Goal: Task Accomplishment & Management: Complete application form

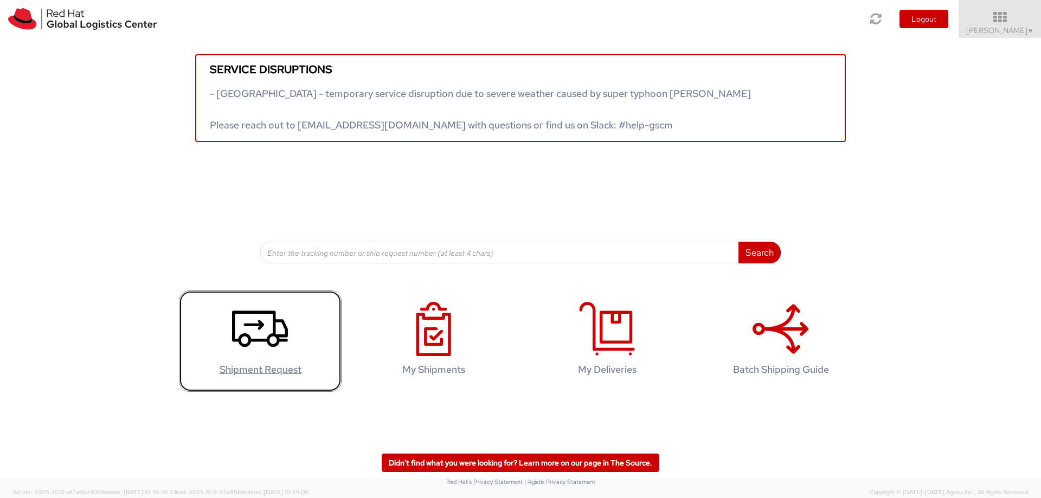
click at [266, 325] on icon at bounding box center [260, 329] width 56 height 54
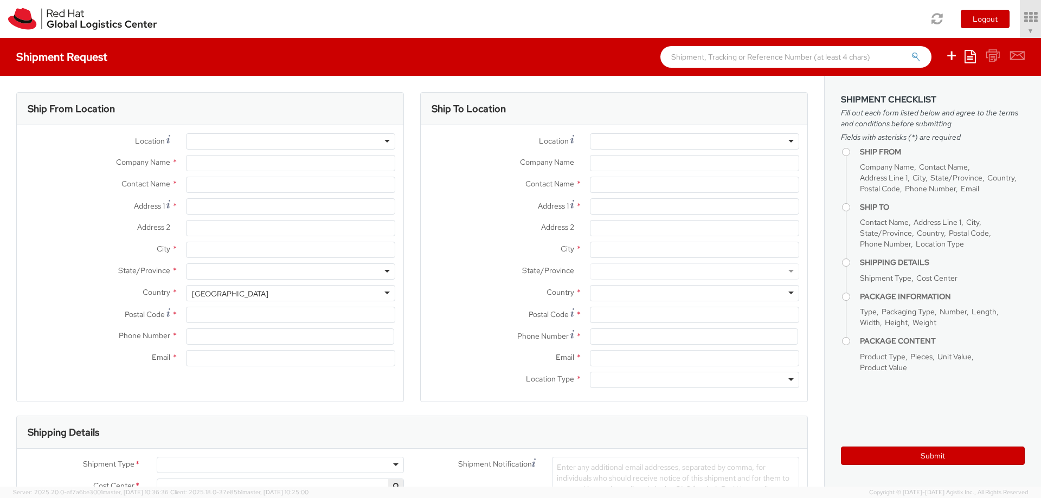
click at [375, 140] on div at bounding box center [290, 141] width 209 height 16
select select "726"
select select
click at [289, 163] on input "Company Name *" at bounding box center [290, 163] width 209 height 16
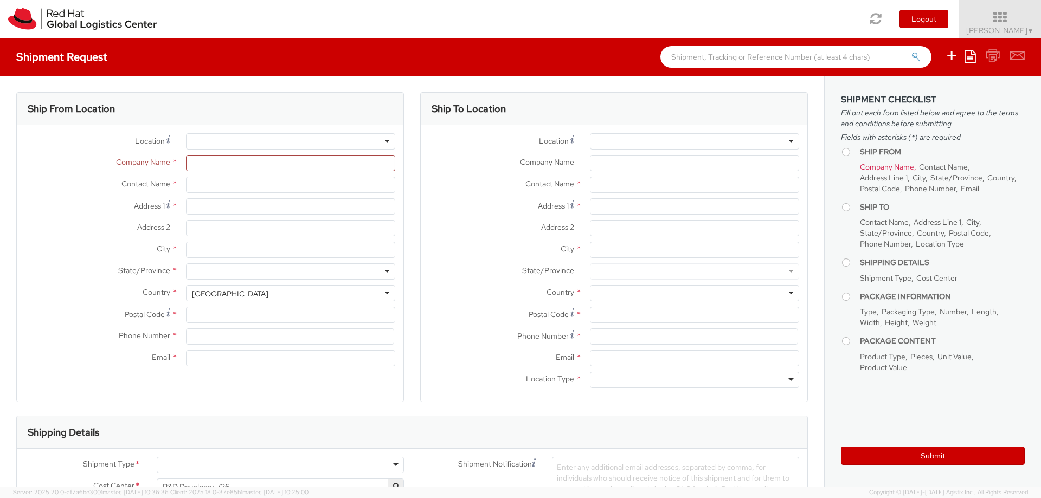
type input "Red Hat"
type input "[PERSON_NAME]"
type input "[EMAIL_ADDRESS][DOMAIN_NAME]"
click at [384, 140] on div "RH - Remote" at bounding box center [290, 141] width 209 height 16
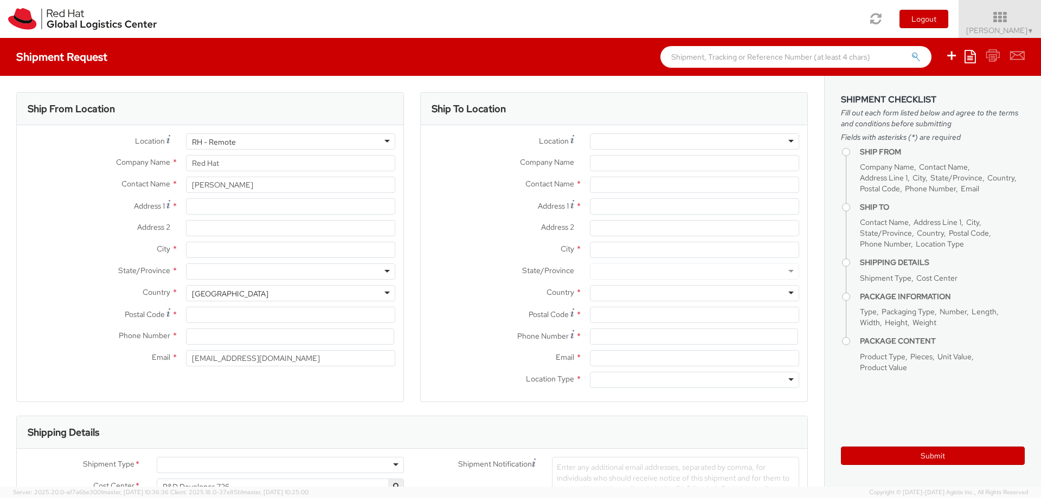
click at [354, 122] on div "Ship From Location" at bounding box center [210, 109] width 386 height 33
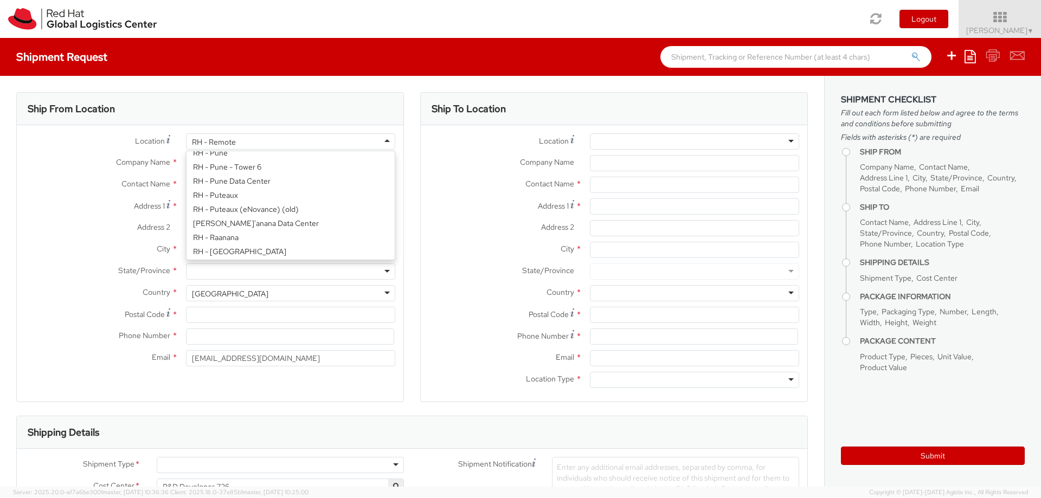
click at [368, 138] on div "RH - Remote" at bounding box center [290, 141] width 209 height 16
click at [266, 101] on div "Ship From Location" at bounding box center [210, 109] width 386 height 33
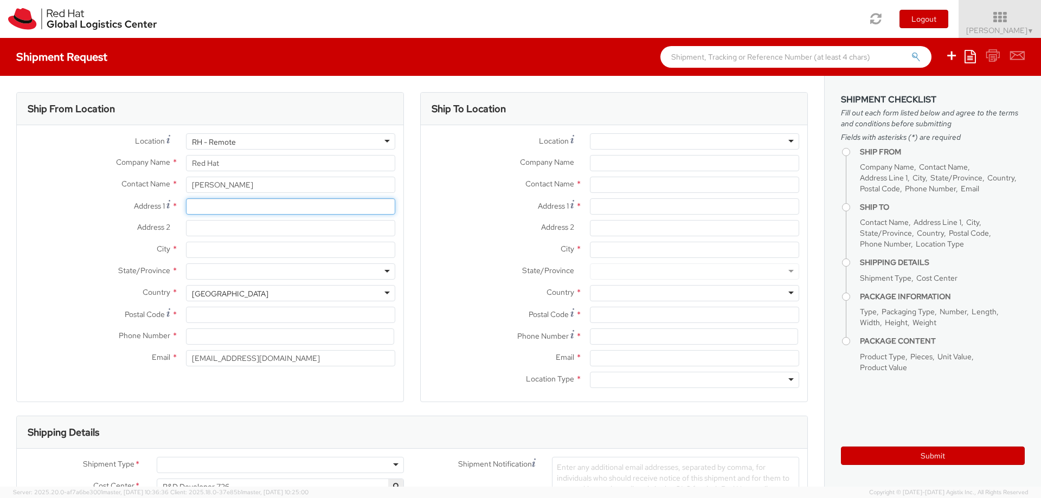
click at [257, 210] on input "Address 1 *" at bounding box center [290, 206] width 209 height 16
type input "[STREET_ADDRESS]"
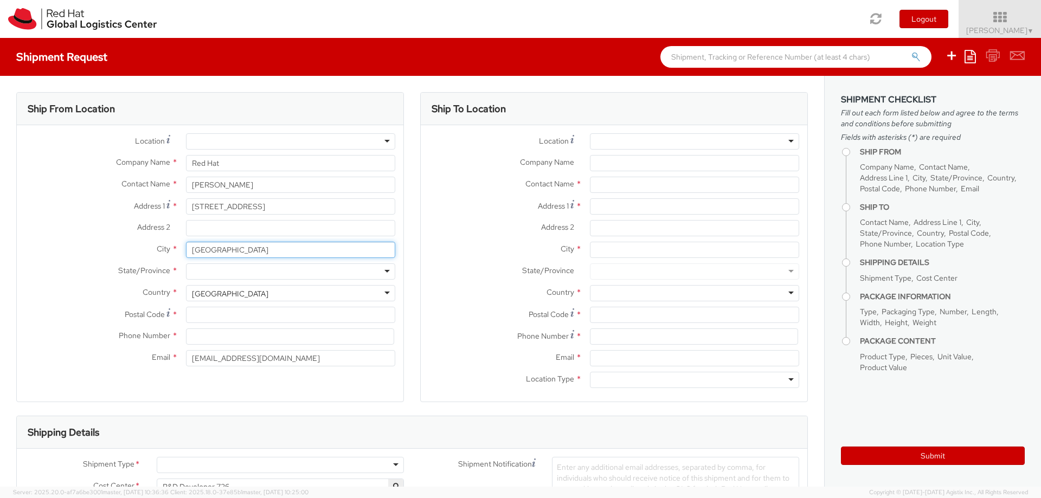
type input "[GEOGRAPHIC_DATA]"
click at [150, 296] on span "Country" at bounding box center [157, 292] width 28 height 10
click at [214, 288] on div "[GEOGRAPHIC_DATA]" at bounding box center [230, 293] width 76 height 11
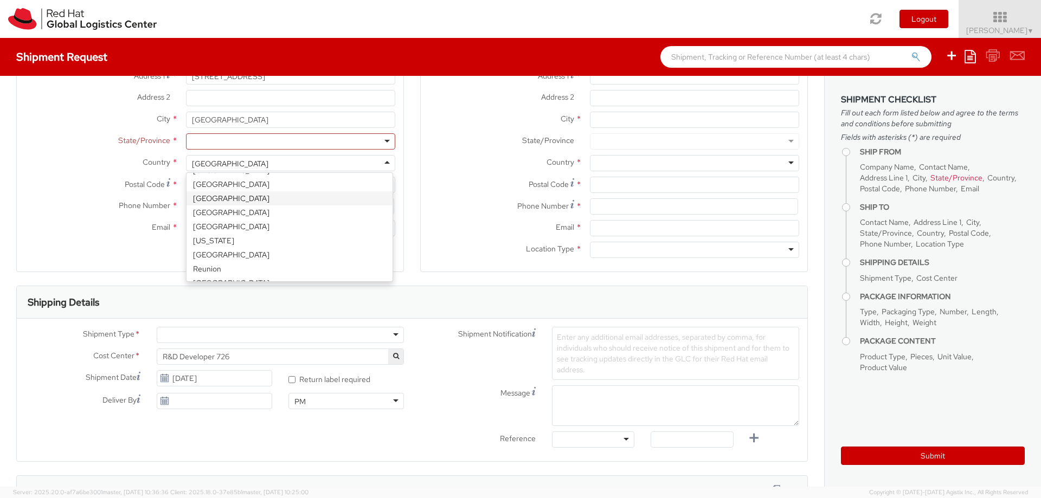
scroll to position [2118, 0]
select select "CM"
select select "KGS"
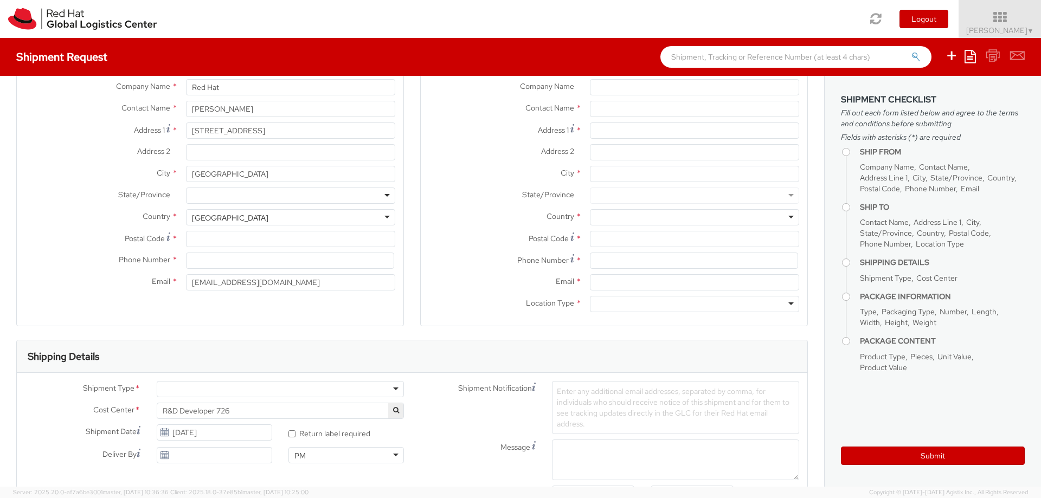
scroll to position [0, 0]
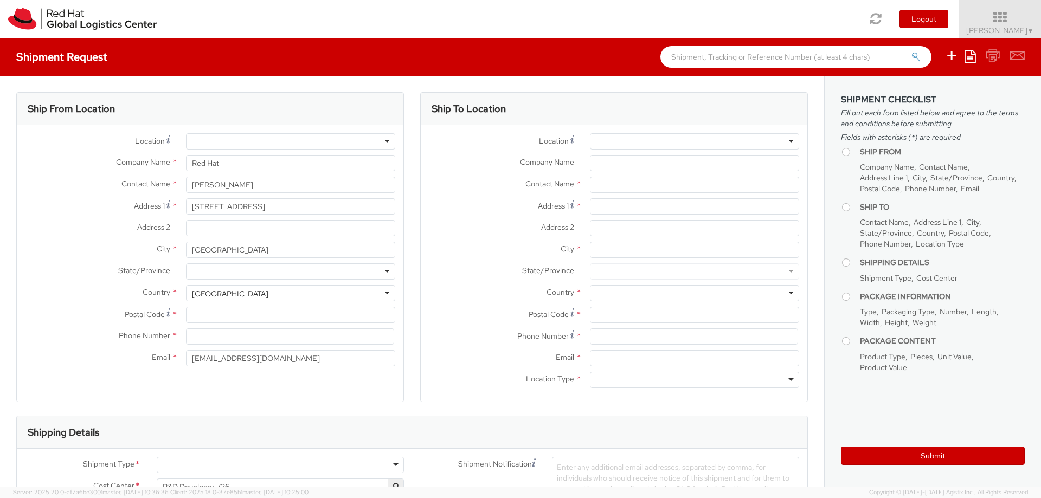
click at [280, 146] on div at bounding box center [290, 141] width 209 height 16
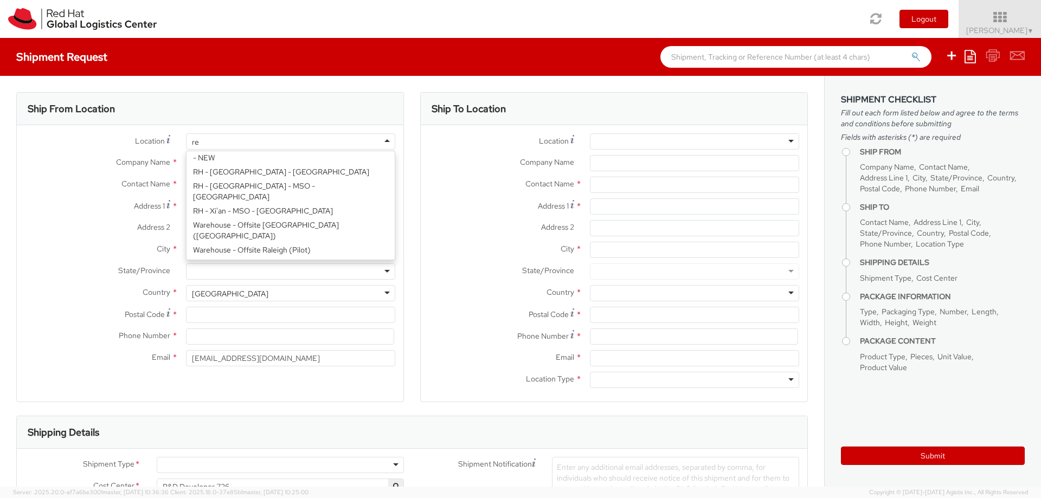
scroll to position [3, 0]
type input "remote"
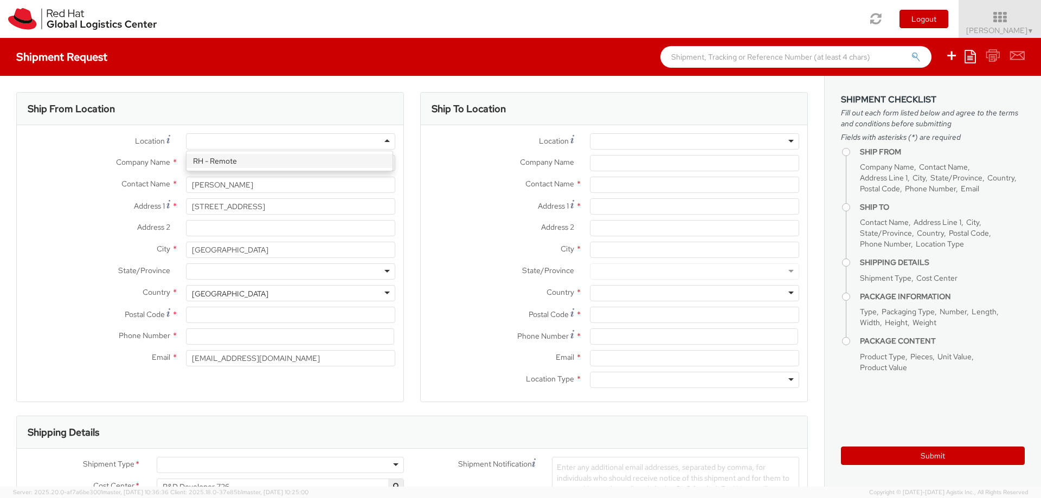
select select "IN"
select select "LBS"
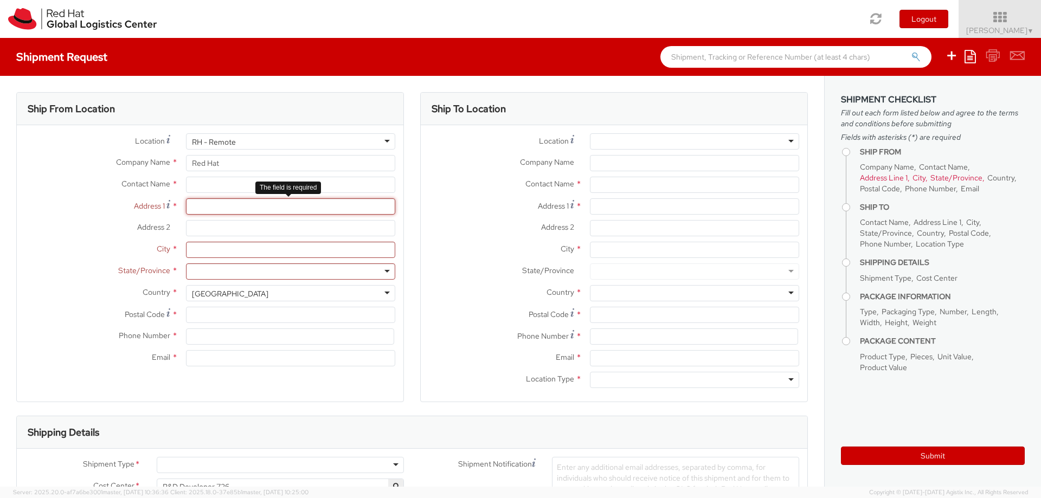
click at [287, 210] on input "Address 1 *" at bounding box center [290, 206] width 209 height 16
click at [221, 187] on input "text" at bounding box center [290, 185] width 209 height 16
type input "S"
type input "[PERSON_NAME]"
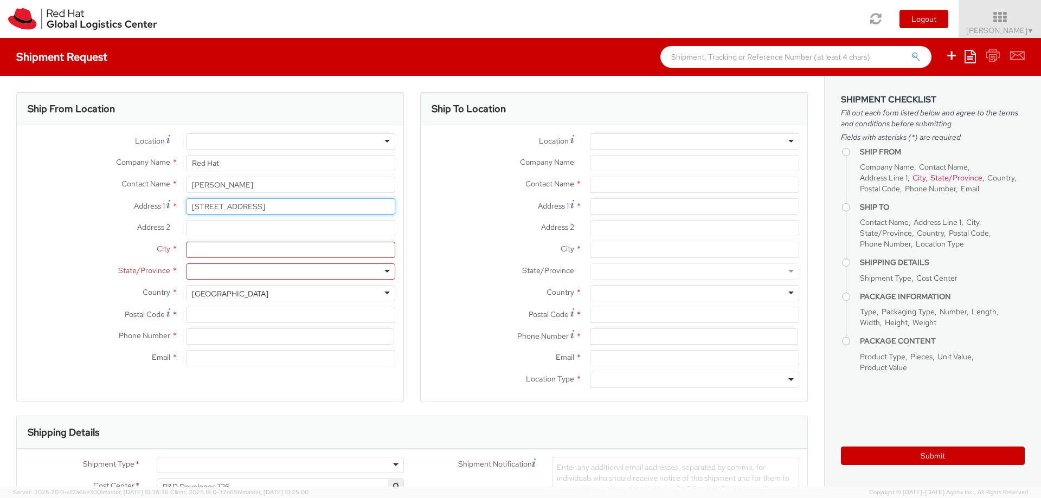
type input "[STREET_ADDRESS]"
type input "Wrocłąw"
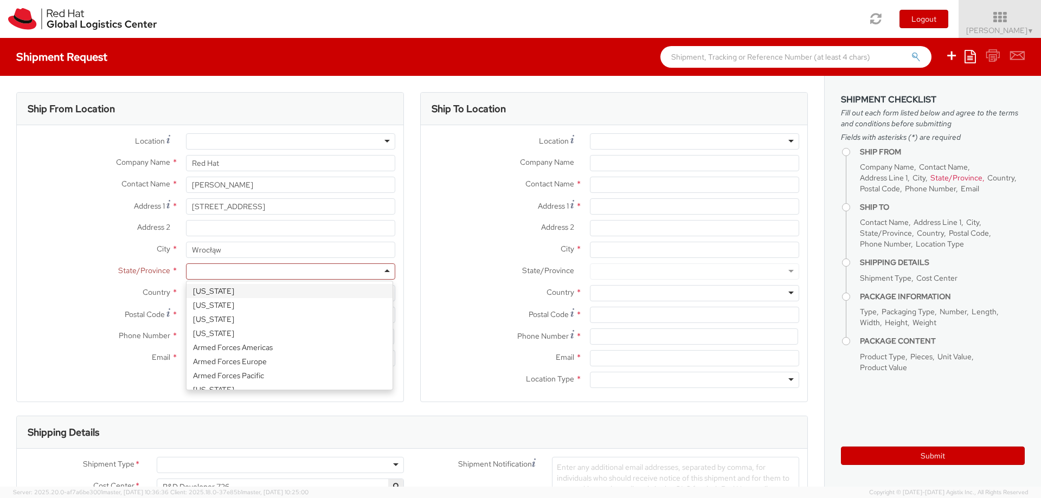
click at [119, 298] on label "Country *" at bounding box center [97, 292] width 161 height 14
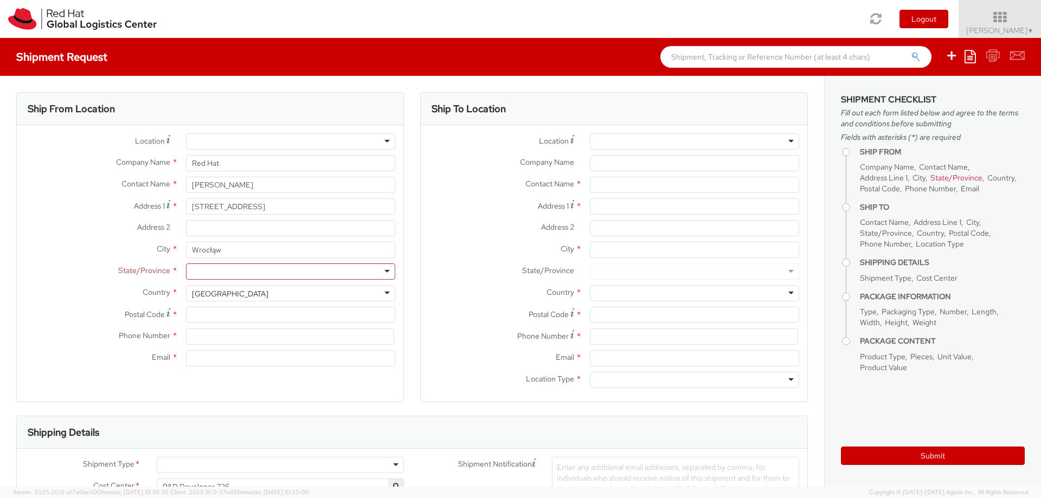
click at [257, 294] on div "[GEOGRAPHIC_DATA]" at bounding box center [290, 293] width 209 height 16
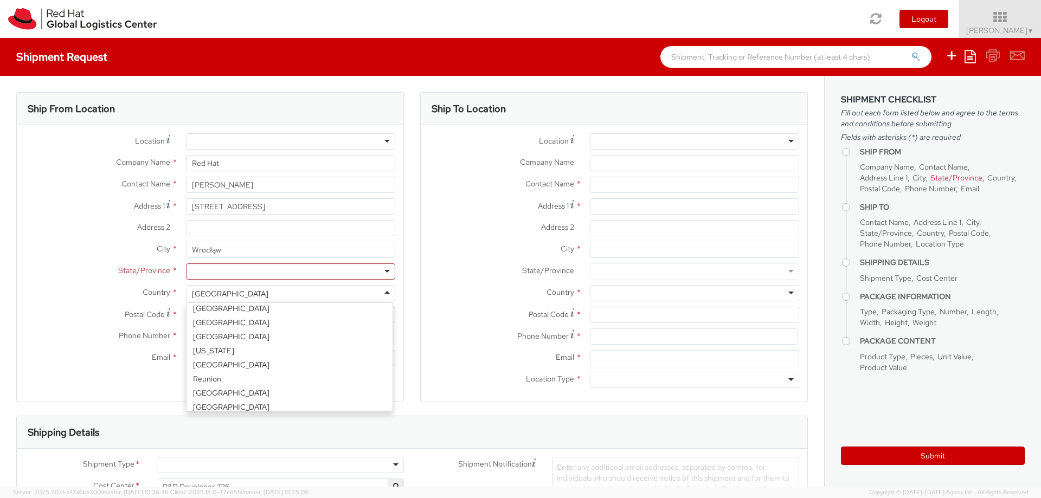
scroll to position [2141, 0]
select select "CM"
select select "KGS"
drag, startPoint x: 251, startPoint y: 340, endPoint x: 251, endPoint y: 333, distance: 7.0
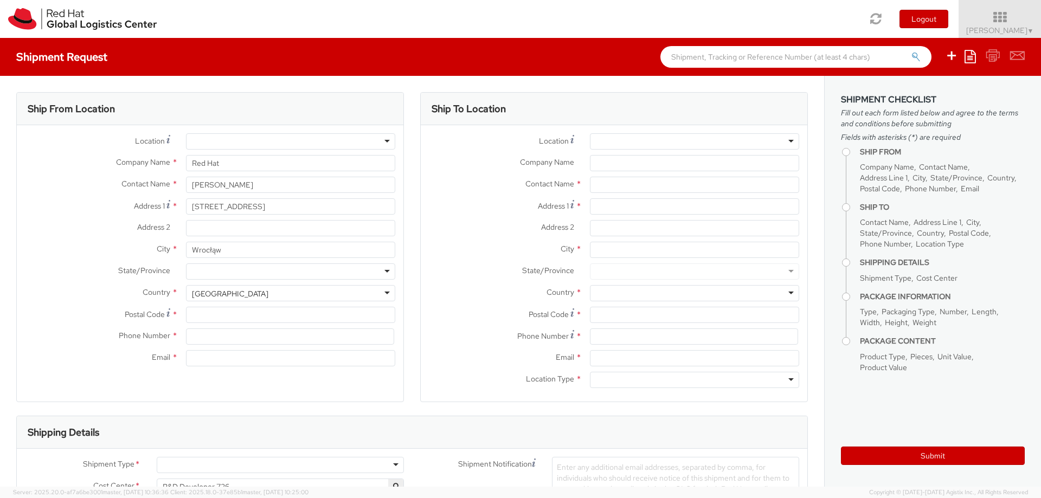
click at [246, 273] on div at bounding box center [290, 271] width 209 height 16
click at [222, 318] on input "Postal Code *" at bounding box center [290, 315] width 209 height 16
type input "50-540"
type input "795609422"
type input "[EMAIL_ADDRESS][DOMAIN_NAME]"
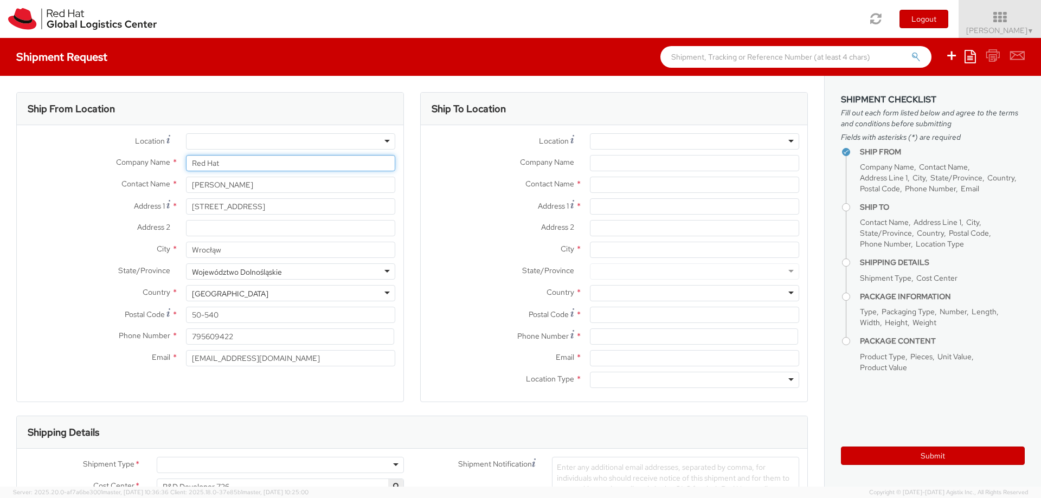
drag, startPoint x: 266, startPoint y: 158, endPoint x: 142, endPoint y: 152, distance: 124.3
click at [142, 152] on div "Location * [GEOGRAPHIC_DATA] - [GEOGRAPHIC_DATA] - [GEOGRAPHIC_DATA] [GEOGRAPHI…" at bounding box center [210, 252] width 386 height 238
type input "[PERSON_NAME]"
click at [95, 162] on label "Company Name *" at bounding box center [97, 162] width 161 height 14
click at [186, 162] on input "[PERSON_NAME]" at bounding box center [290, 163] width 209 height 16
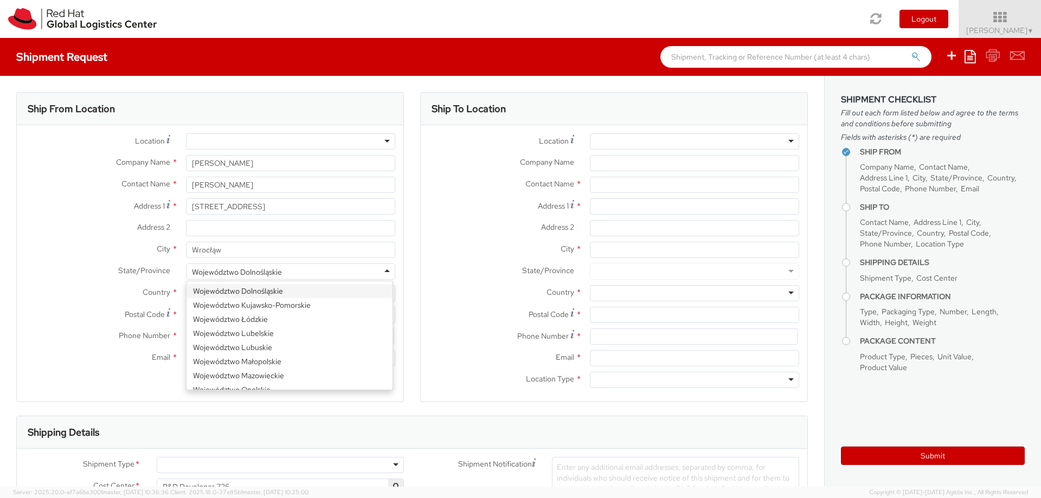
click at [309, 272] on div "Województwo Dolnośląskie" at bounding box center [290, 271] width 209 height 16
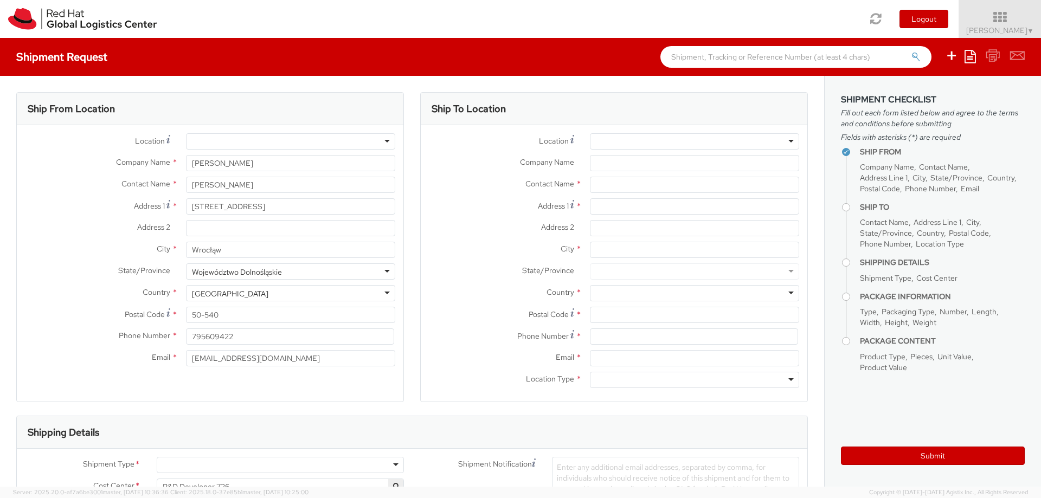
click at [309, 272] on div "Województwo Dolnośląskie" at bounding box center [290, 271] width 209 height 16
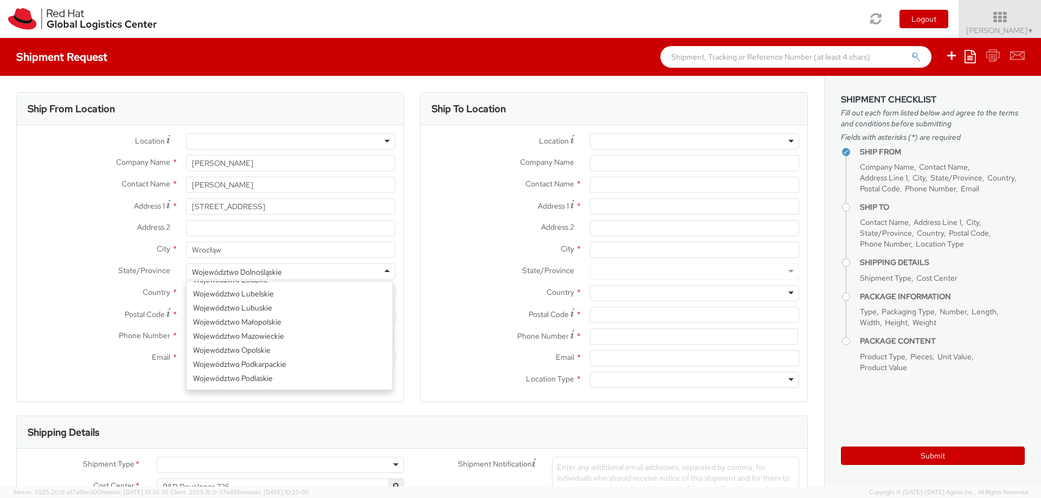
scroll to position [0, 0]
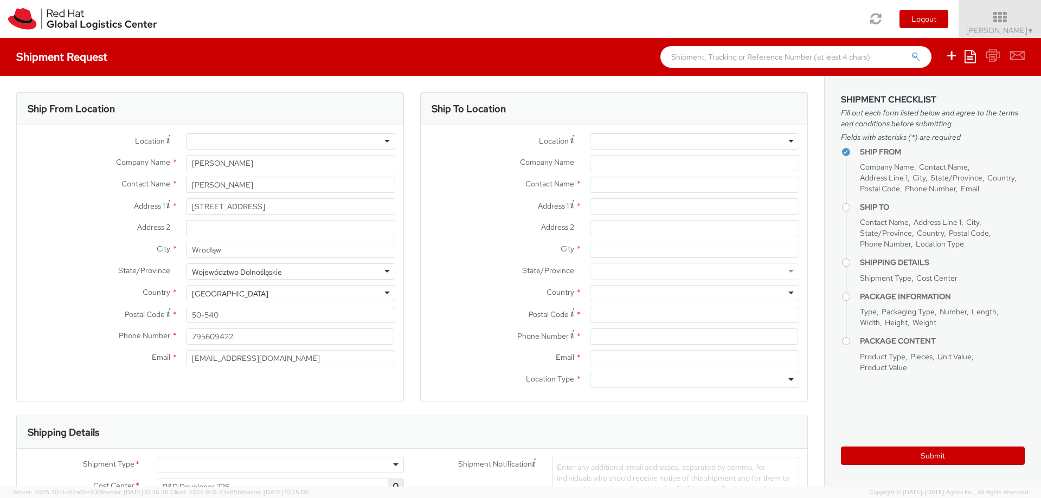
click at [632, 141] on div at bounding box center [694, 141] width 209 height 16
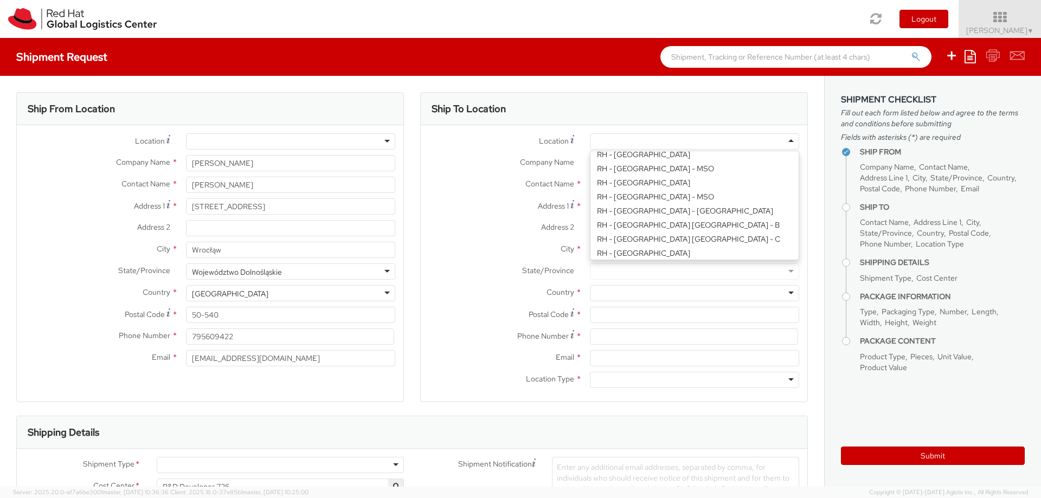
scroll to position [325, 0]
type input "Red Hat Czech s.r.o."
type input "Purkynova 647/111"
type input "[GEOGRAPHIC_DATA]"
type input "621 00"
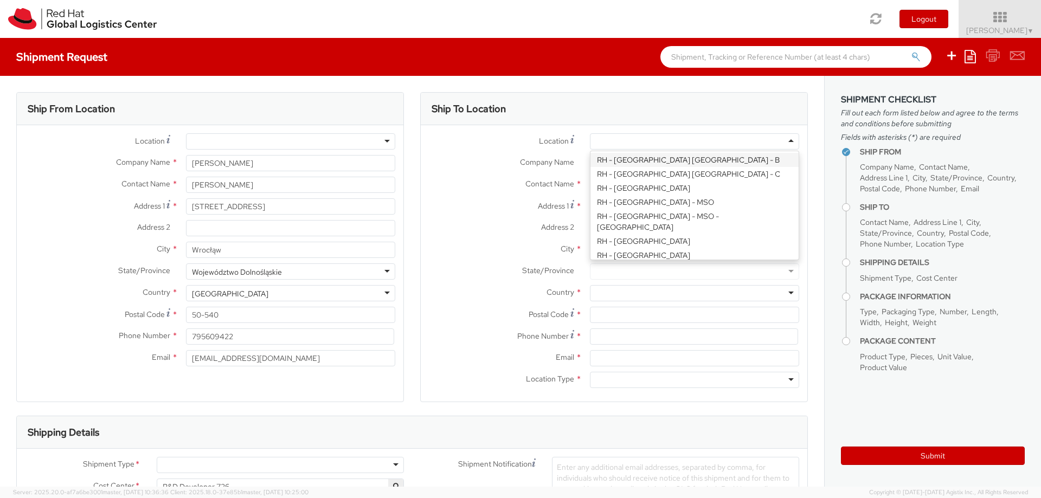
type input "420 532 294 555"
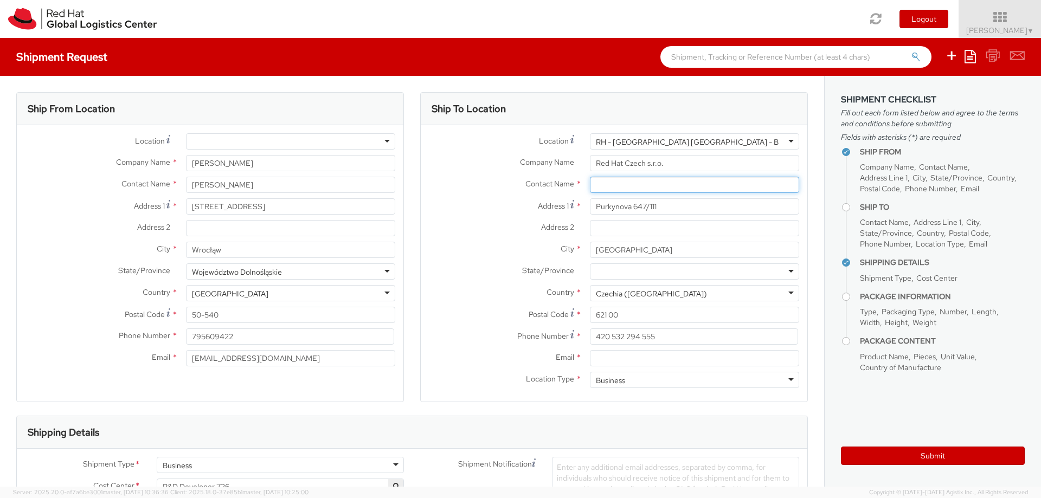
click at [652, 185] on input "text" at bounding box center [694, 185] width 209 height 16
paste input "Attn: Red Hat IT - Endpoint Systems"
type input "Attn: Red Hat IT - Endpoint Systems"
click at [628, 353] on input "Email *" at bounding box center [694, 358] width 209 height 16
paste input "[EMAIL_ADDRESS][DOMAIN_NAME]"
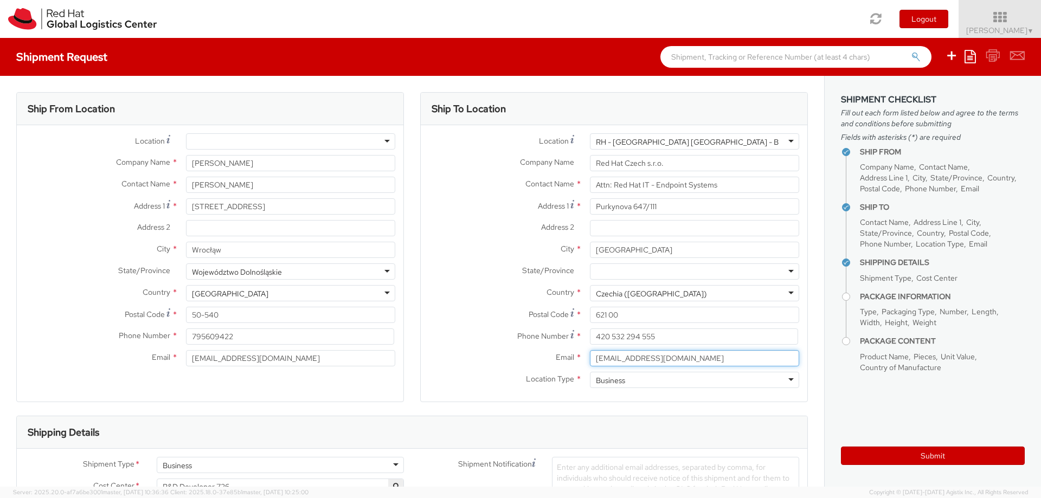
type input "[EMAIL_ADDRESS][DOMAIN_NAME]"
click at [465, 347] on div "Phone Number * 420 532 294 555" at bounding box center [614, 339] width 386 height 22
drag, startPoint x: 658, startPoint y: 337, endPoint x: 488, endPoint y: 336, distance: 170.2
click at [488, 336] on div "Phone Number * 420 532 294 555" at bounding box center [614, 336] width 386 height 16
click at [414, 282] on div "Ship To Location Location * [GEOGRAPHIC_DATA] - [GEOGRAPHIC_DATA] [GEOGRAPHIC_D…" at bounding box center [614, 254] width 404 height 324
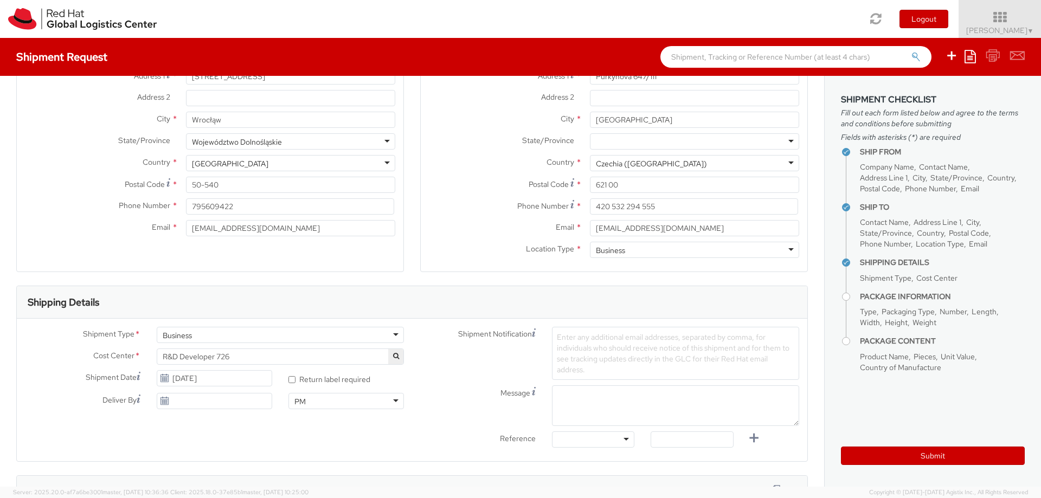
scroll to position [195, 0]
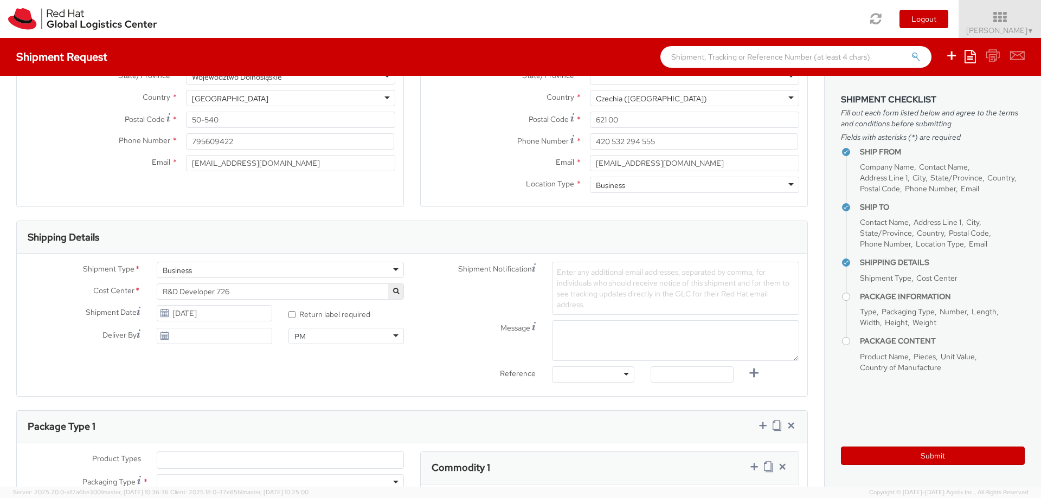
click at [263, 286] on span "R&D Developer 726" at bounding box center [280, 291] width 247 height 16
click at [262, 309] on input "search" at bounding box center [278, 309] width 239 height 16
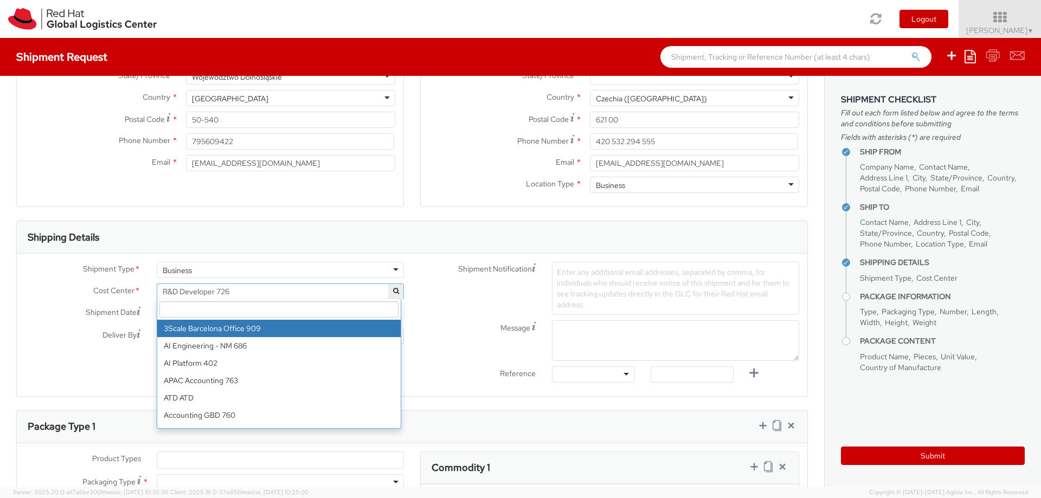
type input "6"
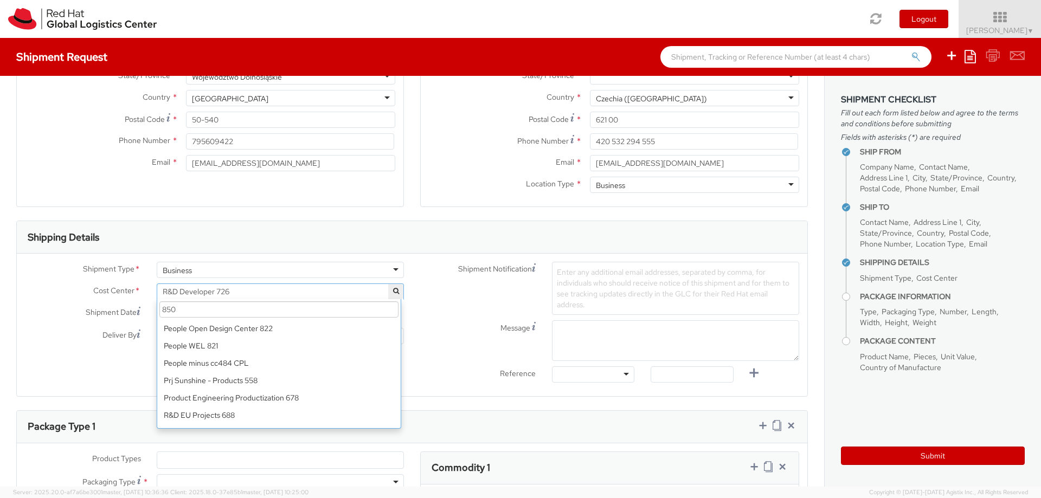
scroll to position [0, 0]
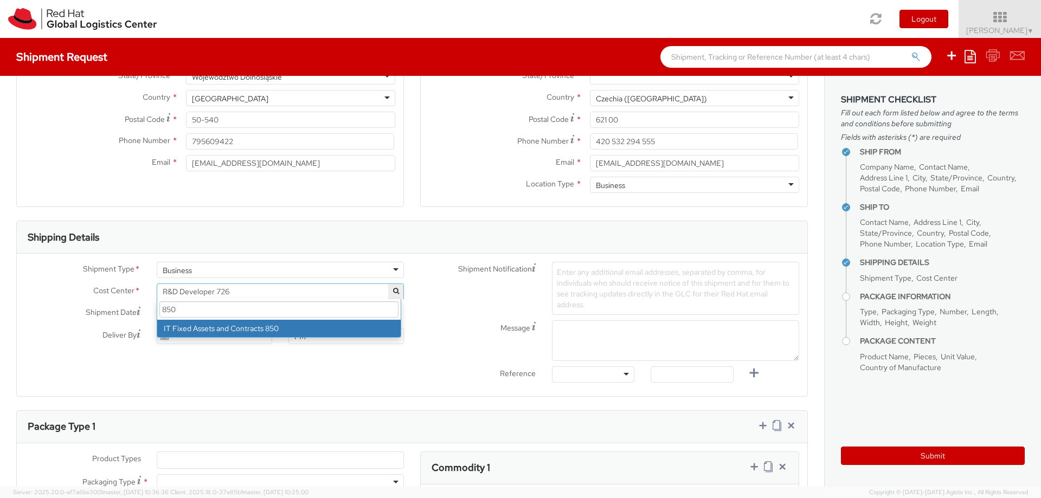
type input "850"
select select "850"
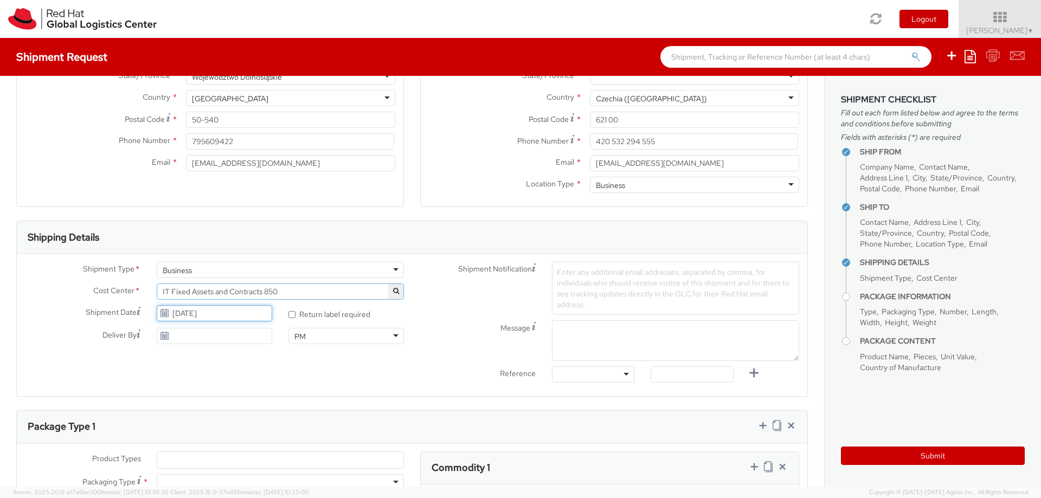
click at [232, 317] on input "[DATE]" at bounding box center [214, 313] width 115 height 16
click at [188, 293] on td "6" at bounding box center [189, 293] width 22 height 16
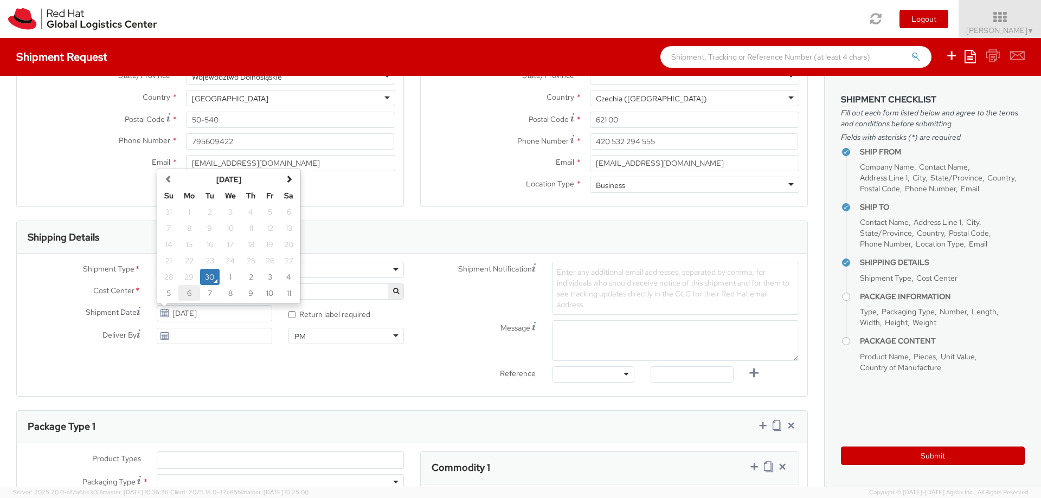
type input "[DATE]"
click at [612, 377] on div at bounding box center [593, 374] width 82 height 16
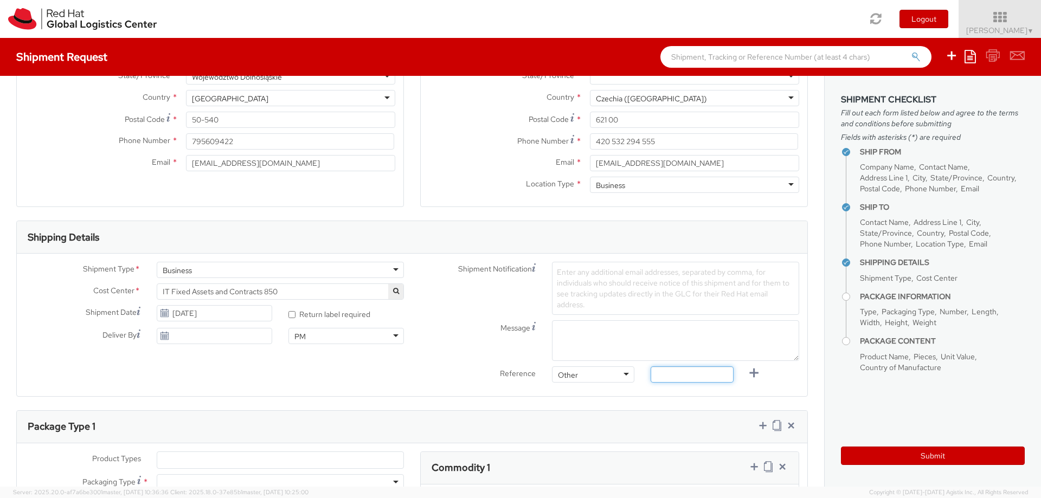
click at [653, 371] on input "text" at bounding box center [691, 374] width 82 height 16
paste input "RPCI0079537"
type input "RPCI0079537"
click at [747, 373] on icon at bounding box center [754, 373] width 14 height 14
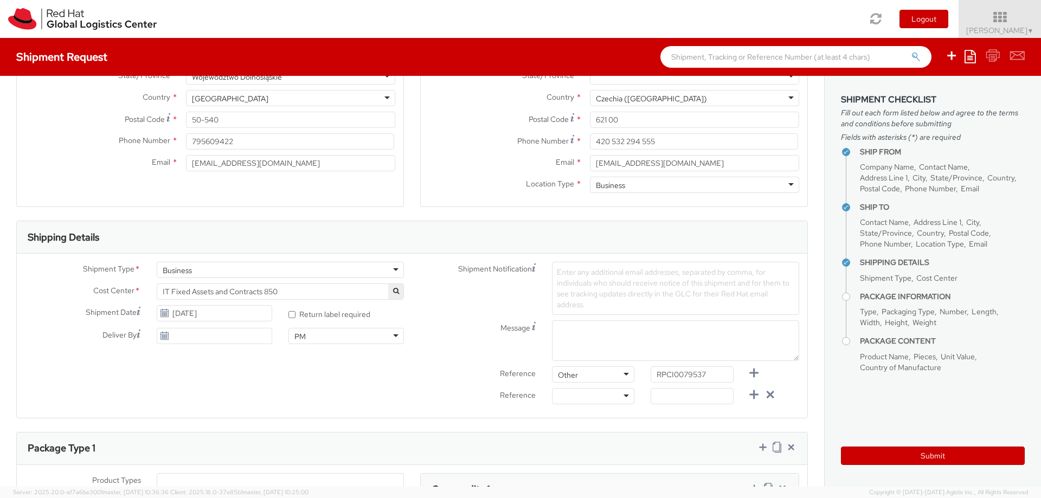
click at [612, 398] on div at bounding box center [593, 396] width 82 height 16
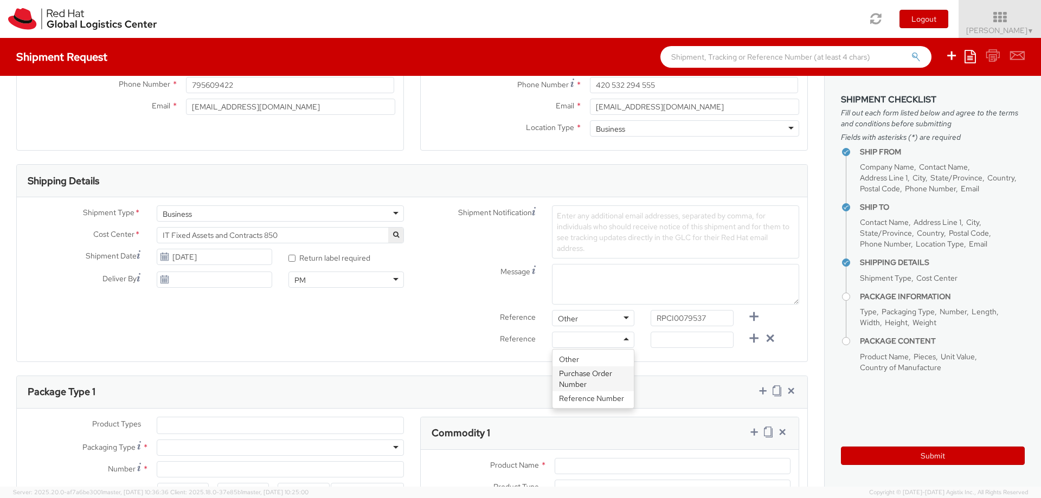
scroll to position [325, 0]
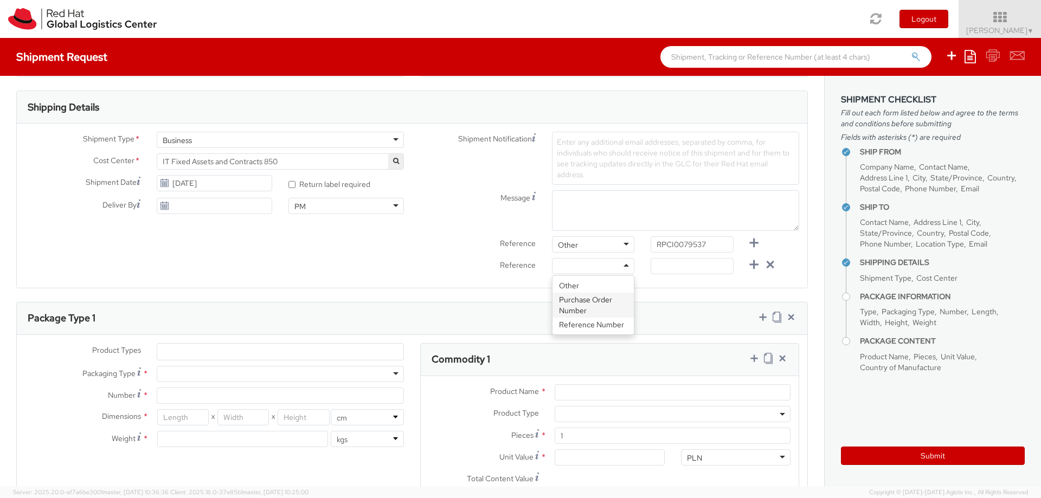
click at [449, 273] on div "Reference" at bounding box center [478, 267] width 132 height 18
click at [590, 160] on span "Enter any additional email addresses, separated by comma, for individuals who s…" at bounding box center [673, 158] width 233 height 42
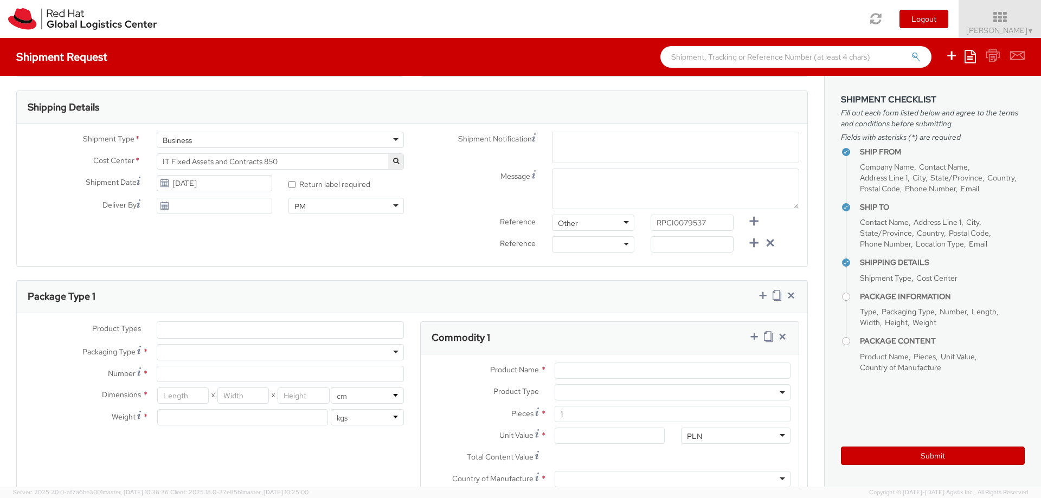
paste input "[EMAIL_ADDRESS][DOMAIN_NAME]"
type input "[EMAIL_ADDRESS][DOMAIN_NAME]"
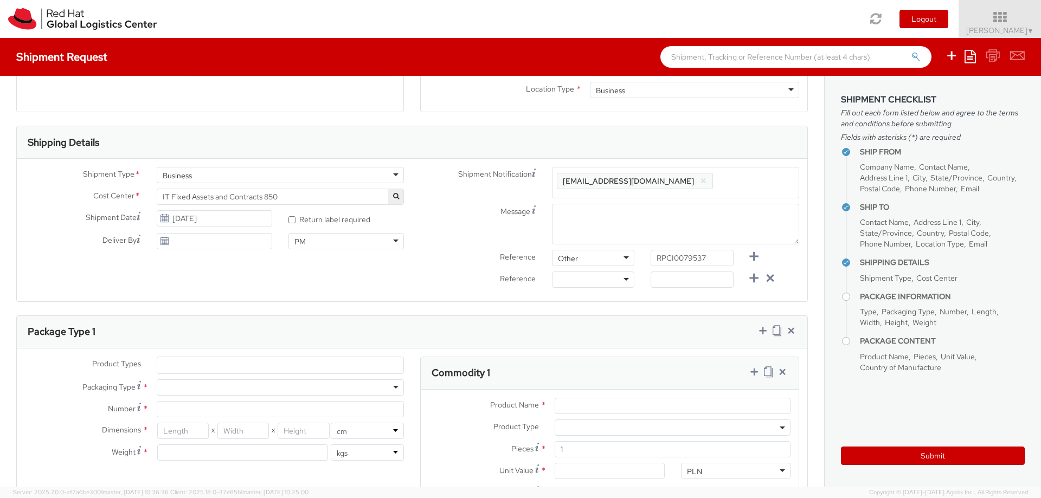
scroll to position [260, 0]
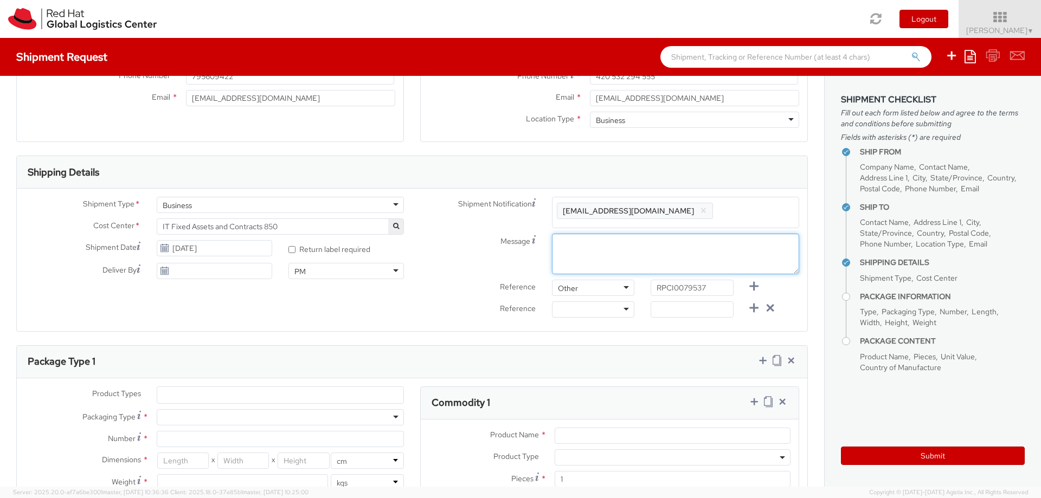
click at [628, 262] on textarea "Message" at bounding box center [675, 254] width 247 height 41
click at [438, 238] on label "Message" at bounding box center [478, 240] width 132 height 13
click at [552, 238] on textarea "09:00 - 20:00" at bounding box center [675, 254] width 247 height 41
type textarea "Pickup Time: 09:00 - 20:00"
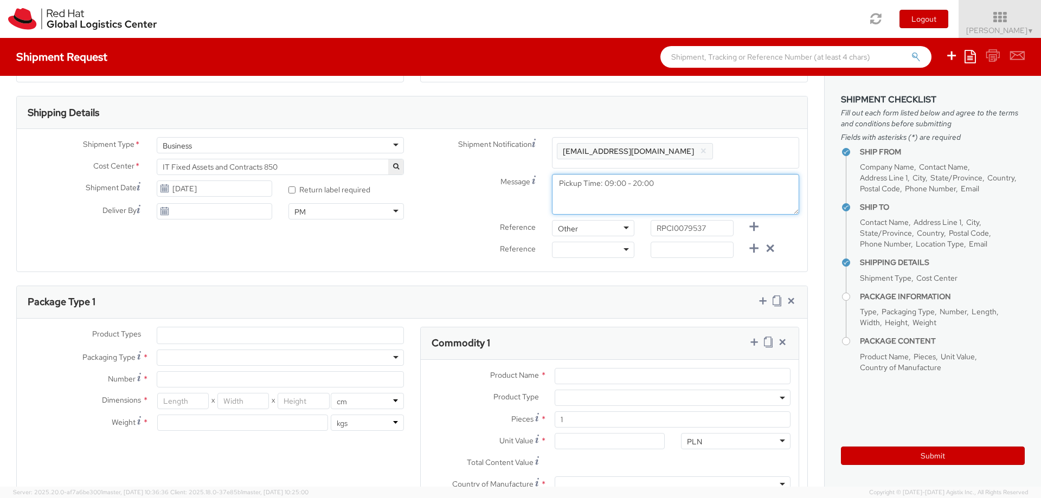
scroll to position [390, 0]
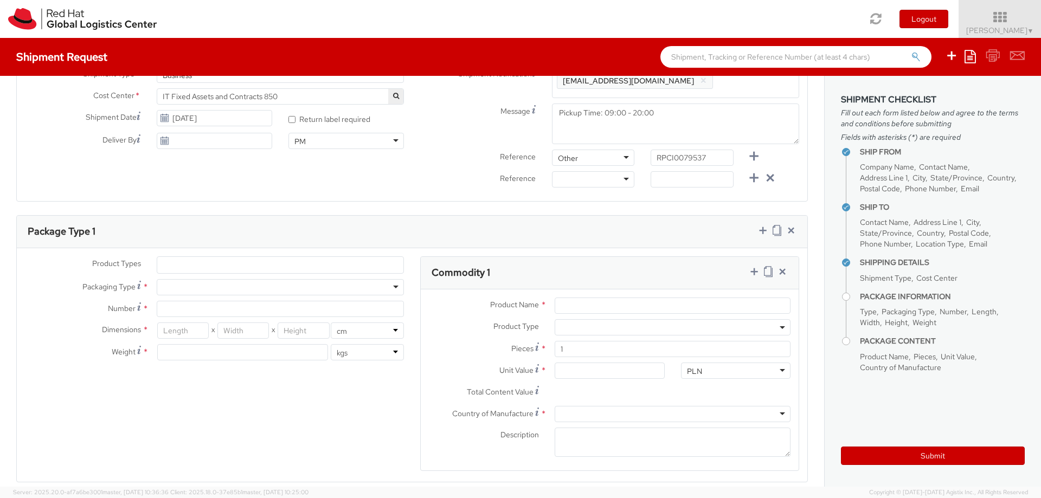
click at [377, 200] on div "Shipment Type * Business Business Business Cost Center * R&D Developer 726 IT F…" at bounding box center [412, 130] width 790 height 143
click at [353, 263] on ul at bounding box center [280, 265] width 246 height 16
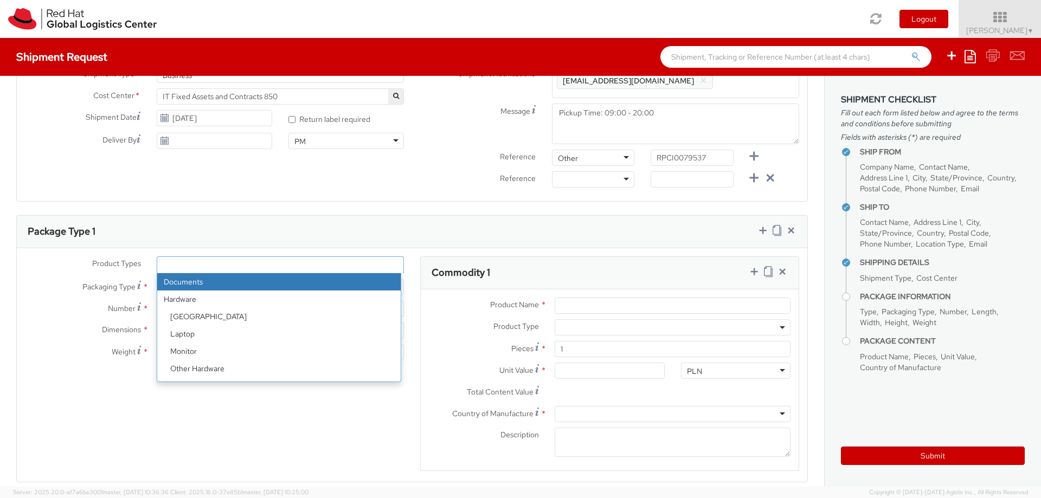
click at [357, 238] on div "Package Type 1" at bounding box center [412, 232] width 790 height 33
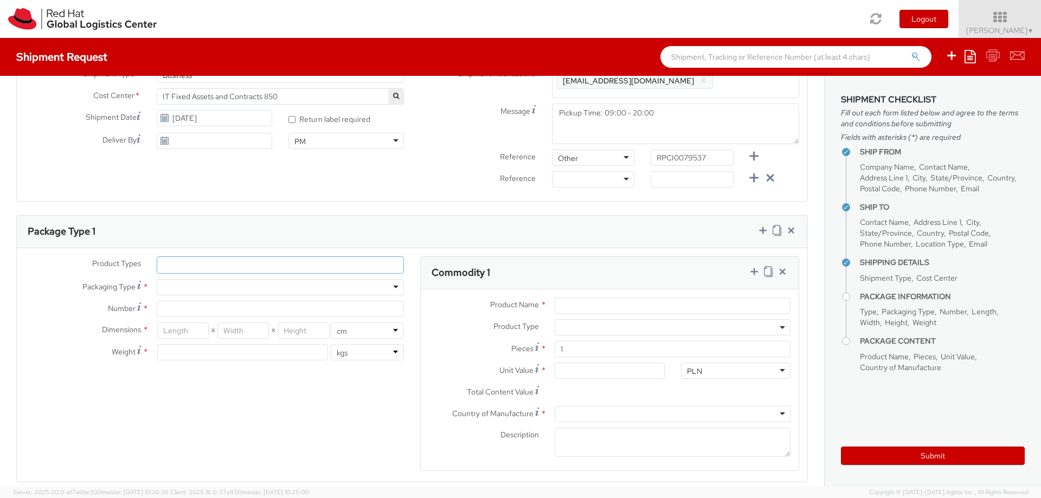
click at [223, 262] on ul at bounding box center [280, 265] width 246 height 16
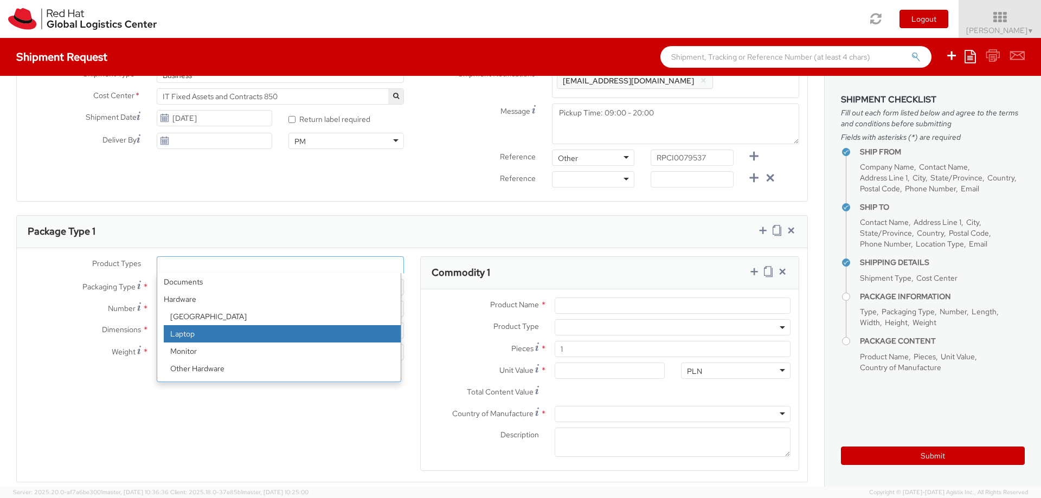
select select "LAPTOP"
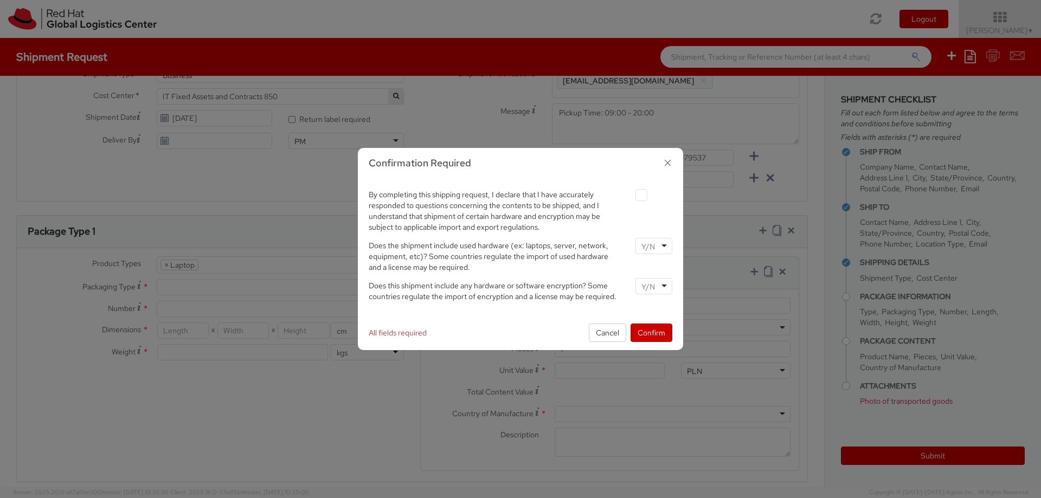
scroll to position [31, 0]
drag, startPoint x: 645, startPoint y: 194, endPoint x: 645, endPoint y: 201, distance: 6.5
click at [644, 195] on label at bounding box center [641, 195] width 12 height 12
click at [632, 195] on input "checkbox" at bounding box center [628, 195] width 7 height 7
checkbox input "true"
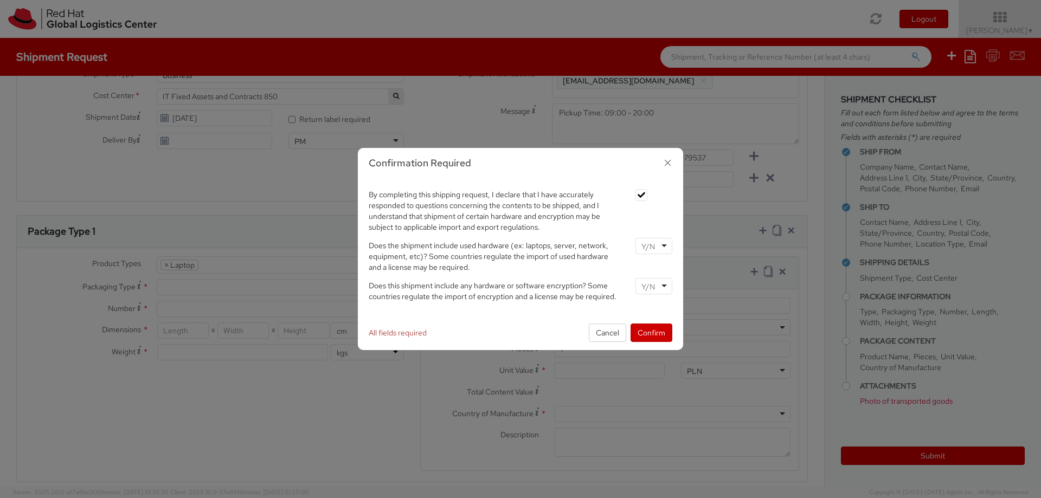
click at [661, 241] on div at bounding box center [653, 246] width 37 height 16
click at [655, 285] on input "select-one" at bounding box center [649, 286] width 16 height 11
click at [651, 336] on button "Confirm" at bounding box center [651, 333] width 42 height 18
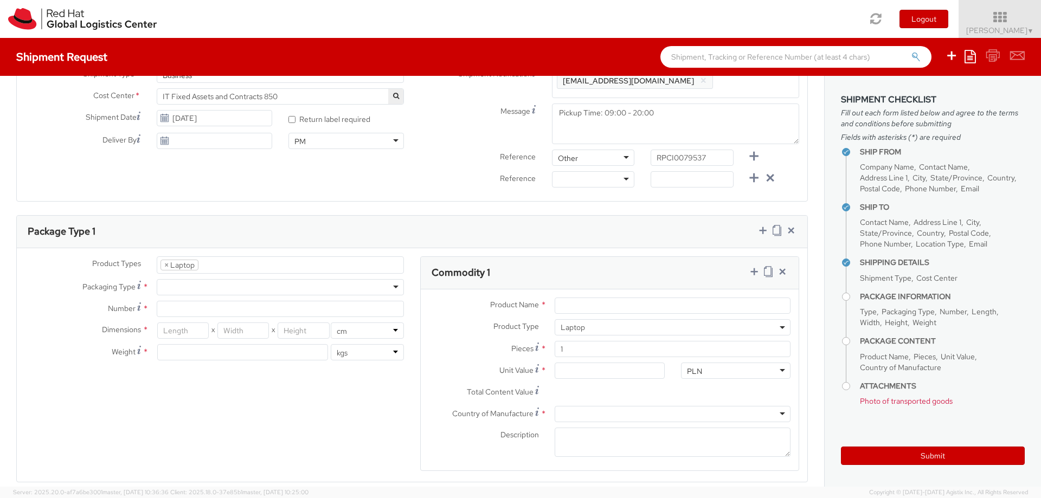
click at [235, 266] on ul "× Laptop" at bounding box center [280, 265] width 246 height 16
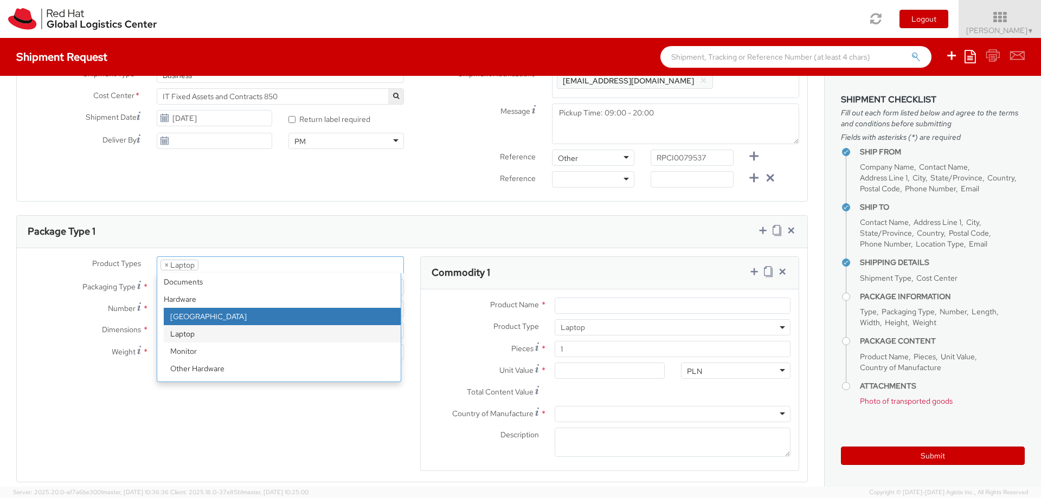
select select "DOC_STATION"
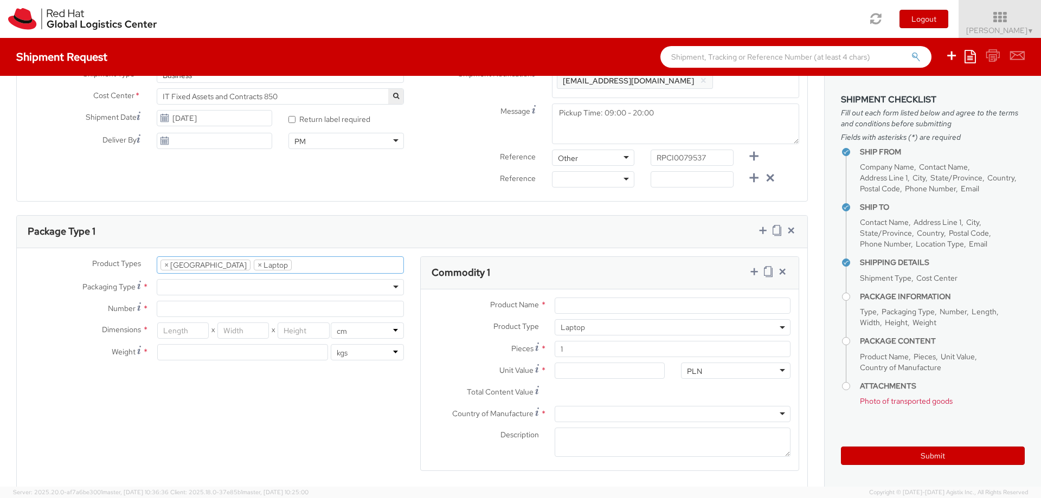
click at [285, 288] on div at bounding box center [280, 287] width 247 height 16
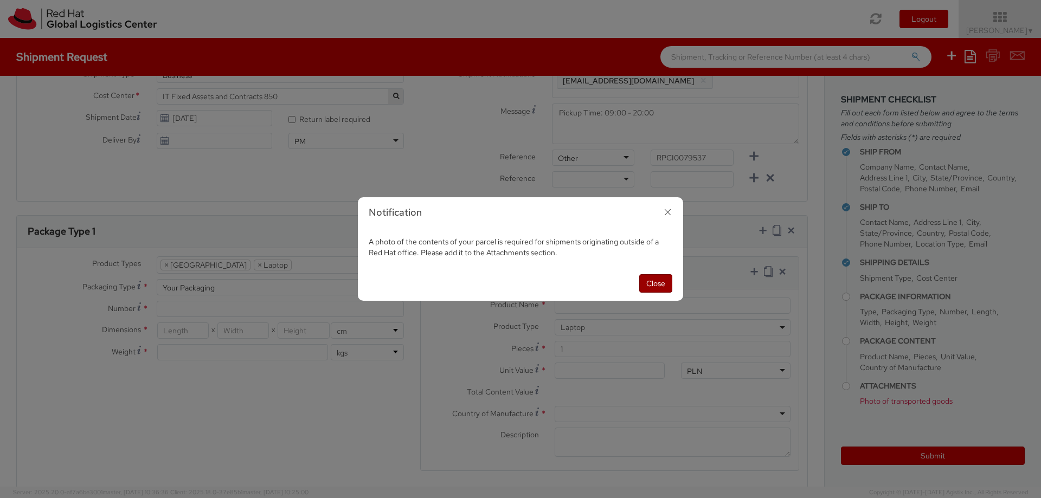
click at [656, 279] on button "Close" at bounding box center [655, 283] width 33 height 18
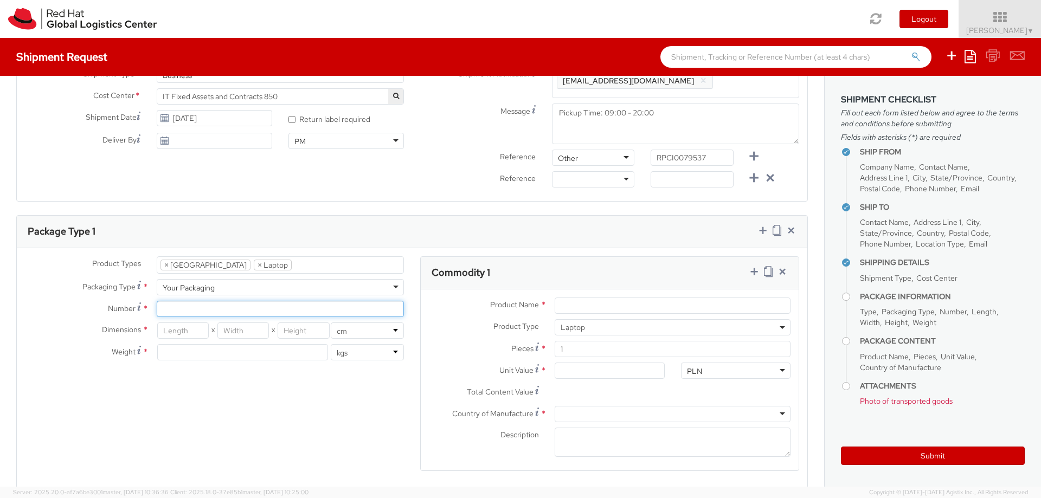
click at [348, 314] on input "Number *" at bounding box center [280, 309] width 247 height 16
type input "1"
drag, startPoint x: 264, startPoint y: 396, endPoint x: 275, endPoint y: 374, distance: 24.7
click at [264, 396] on div "Product Types * Documents Docking Station Laptop Monitor Other Hardware Server …" at bounding box center [412, 488] width 790 height 465
click at [307, 292] on div "Your Packaging" at bounding box center [280, 287] width 247 height 16
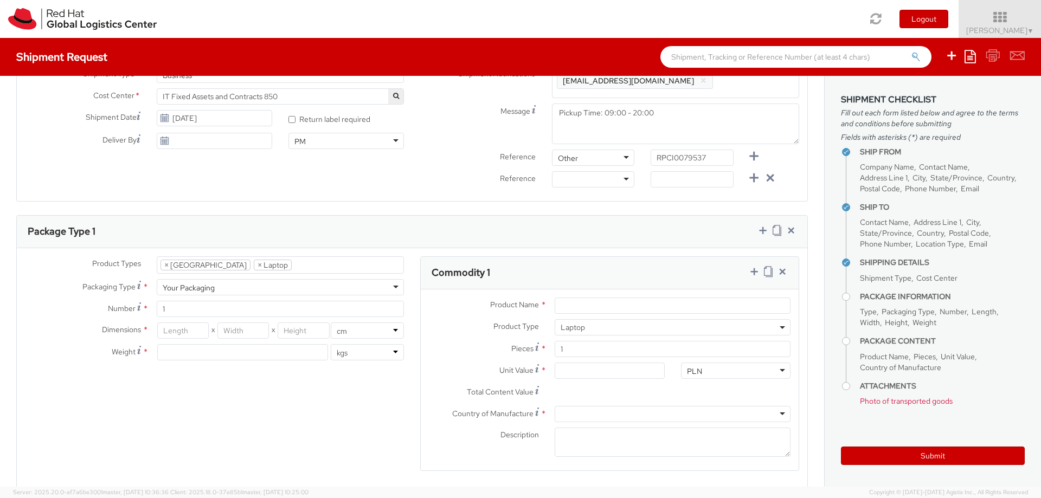
click at [263, 403] on div "Product Types * Documents Docking Station Laptop Monitor Other Hardware Server …" at bounding box center [412, 488] width 790 height 465
click at [321, 260] on ul "× Docking Station × Laptop" at bounding box center [280, 265] width 246 height 16
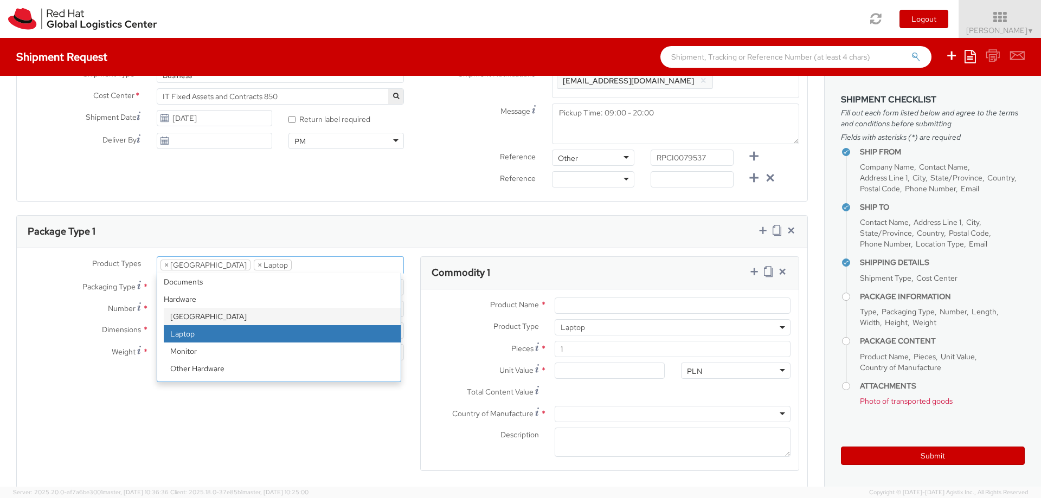
scroll to position [48, 0]
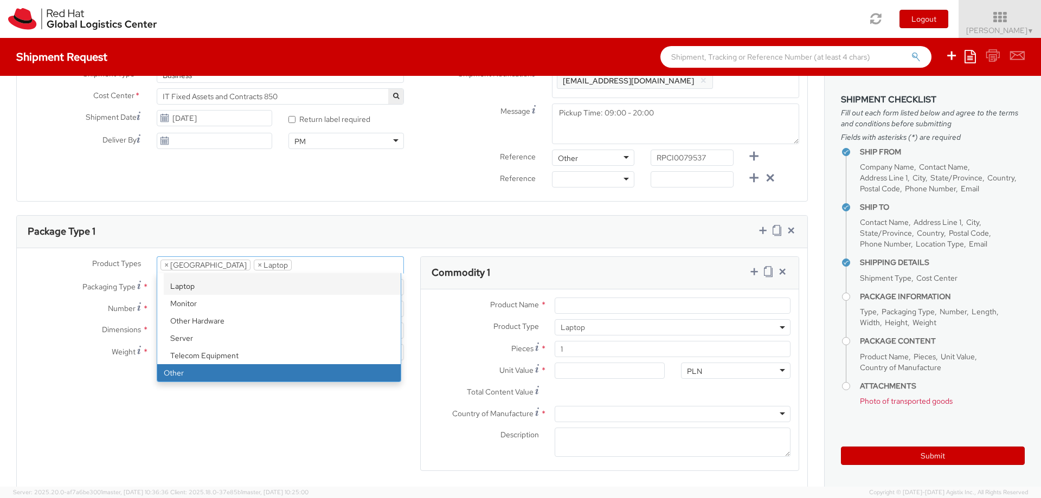
select select "OTHER"
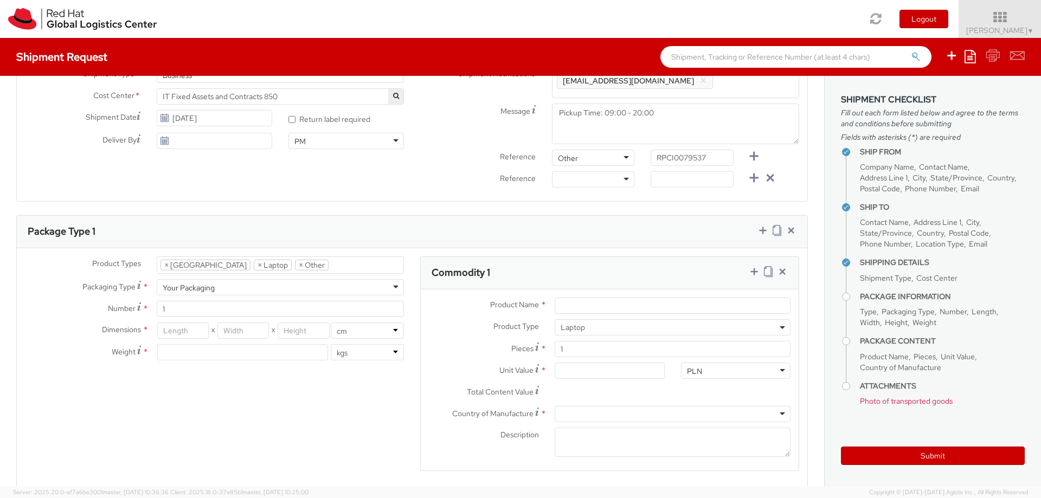
click at [277, 420] on div "Product Types * Documents Docking Station Laptop Monitor Other Hardware Server …" at bounding box center [412, 492] width 790 height 473
click at [325, 263] on ul "× Docking Station × Laptop × Other" at bounding box center [280, 265] width 246 height 16
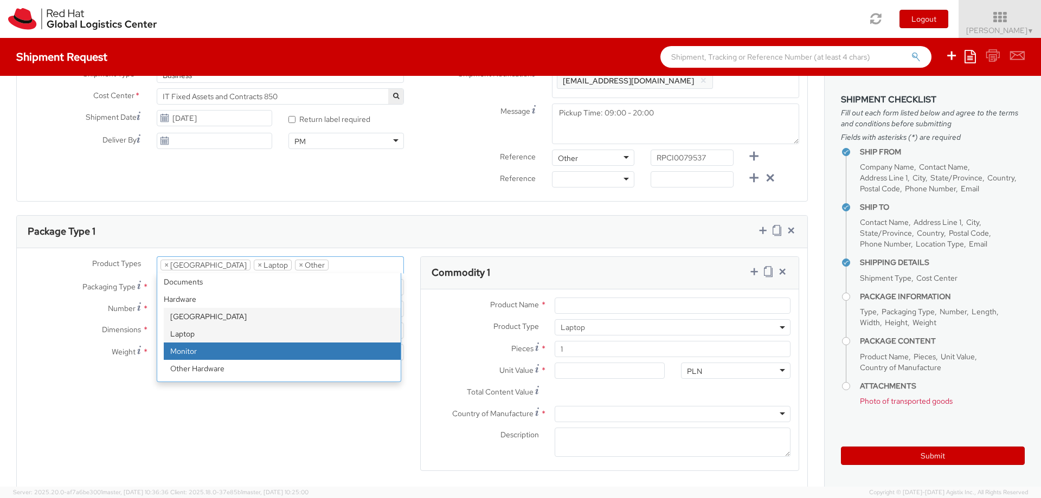
scroll to position [390, 0]
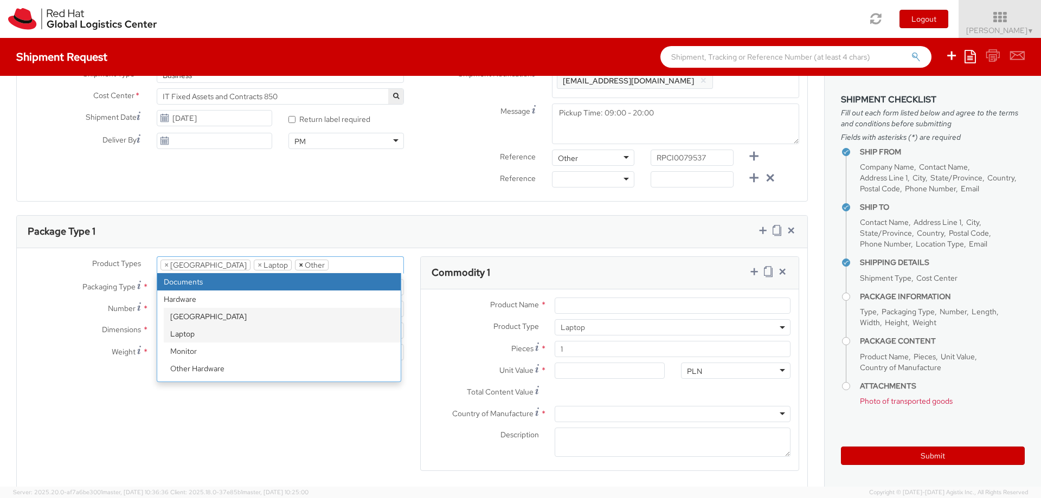
click at [299, 263] on span "×" at bounding box center [301, 265] width 4 height 10
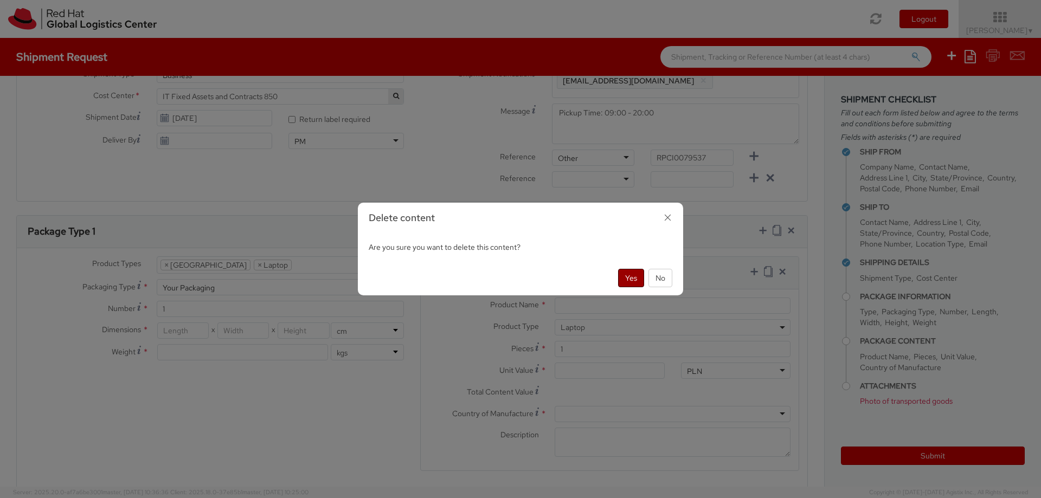
click at [628, 280] on button "Yes" at bounding box center [631, 278] width 26 height 18
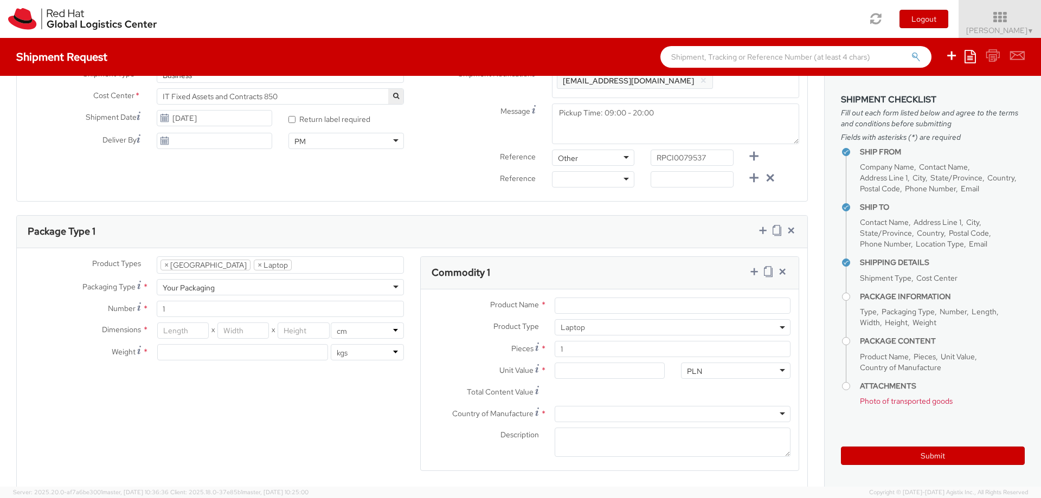
click at [323, 440] on div "Product Types * Documents Docking Station Laptop Monitor Other Hardware Server …" at bounding box center [412, 488] width 790 height 465
click at [246, 352] on input "number" at bounding box center [242, 352] width 171 height 16
type input "5"
click at [243, 389] on div "Product Types * Documents Docking Station Laptop Monitor Other Hardware Server …" at bounding box center [412, 488] width 790 height 465
click at [192, 331] on input "number" at bounding box center [182, 330] width 51 height 16
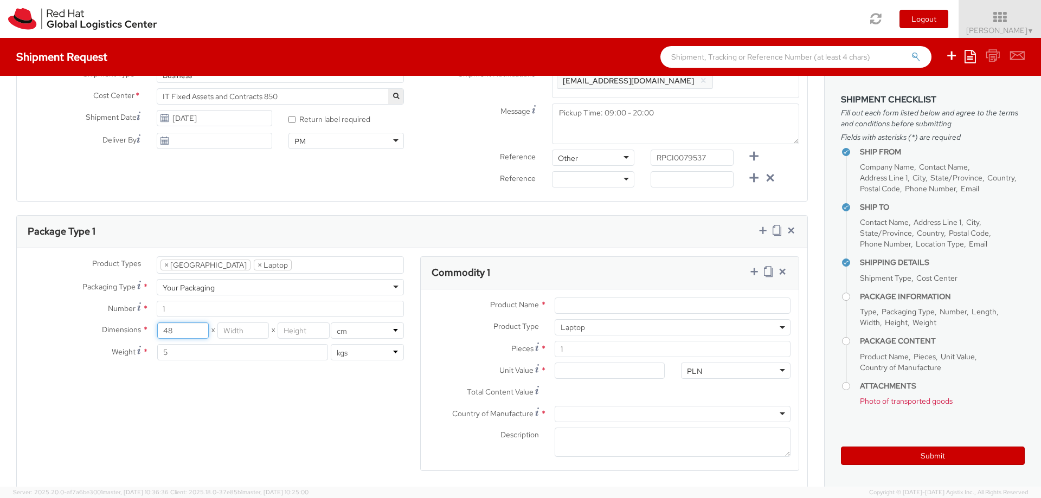
type input "48"
type input "36"
type input "15"
click at [176, 397] on div "Product Types * Documents Docking Station Laptop Monitor Other Hardware Server …" at bounding box center [412, 488] width 790 height 465
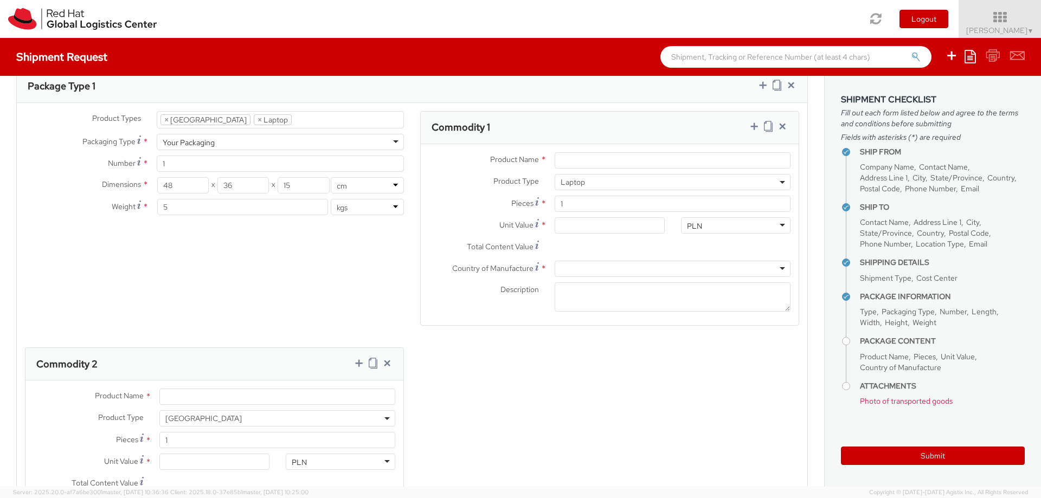
scroll to position [455, 0]
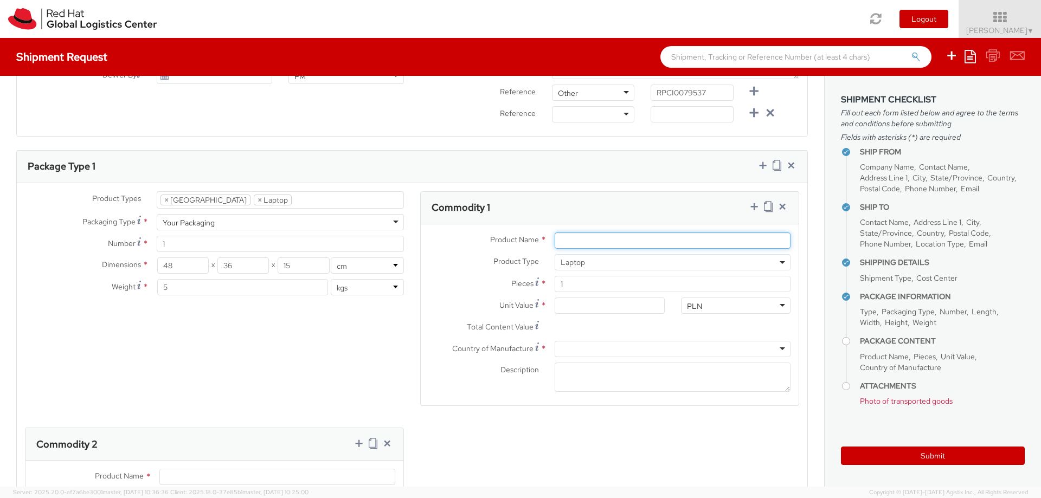
click at [604, 246] on input "Product Name *" at bounding box center [672, 241] width 236 height 16
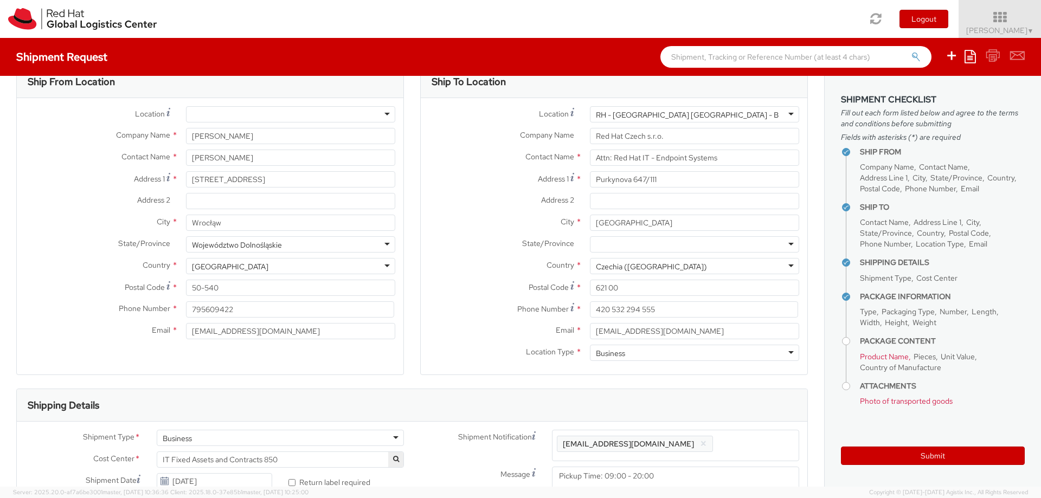
scroll to position [0, 0]
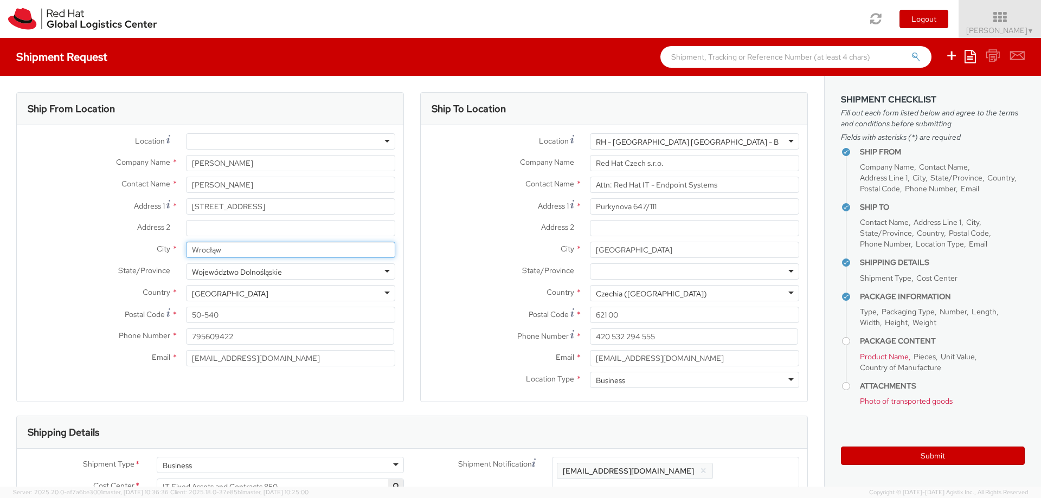
click at [287, 249] on input "Wrocłąw" at bounding box center [290, 250] width 209 height 16
type input "[GEOGRAPHIC_DATA]"
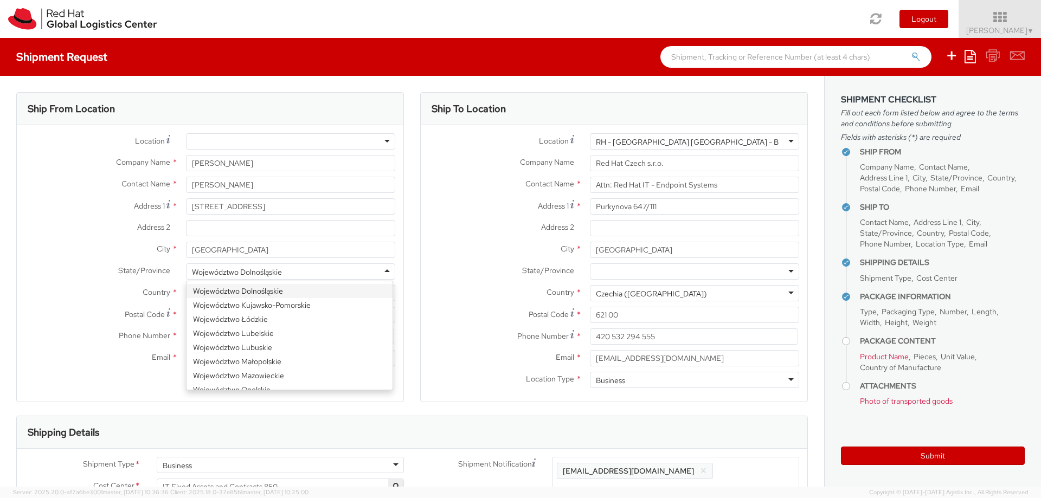
click at [68, 340] on label "Phone Number *" at bounding box center [97, 335] width 161 height 14
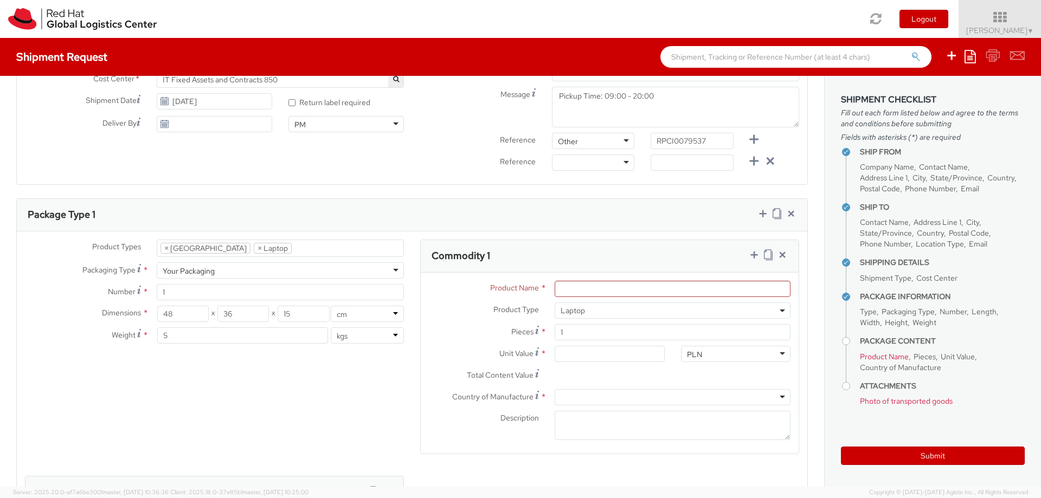
scroll to position [520, 0]
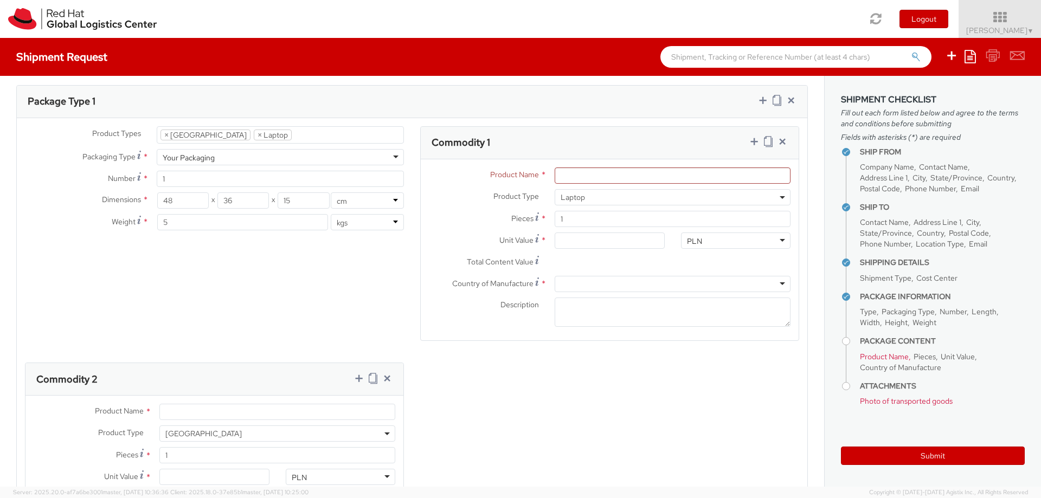
click at [230, 256] on div "Product Types * Documents Docking Station Laptop Monitor Other Hardware Server …" at bounding box center [412, 358] width 790 height 465
click at [580, 236] on input "Unit Value *" at bounding box center [608, 241] width 109 height 16
click at [723, 240] on div "PLN" at bounding box center [735, 241] width 109 height 16
drag, startPoint x: 570, startPoint y: 244, endPoint x: 602, endPoint y: 236, distance: 32.9
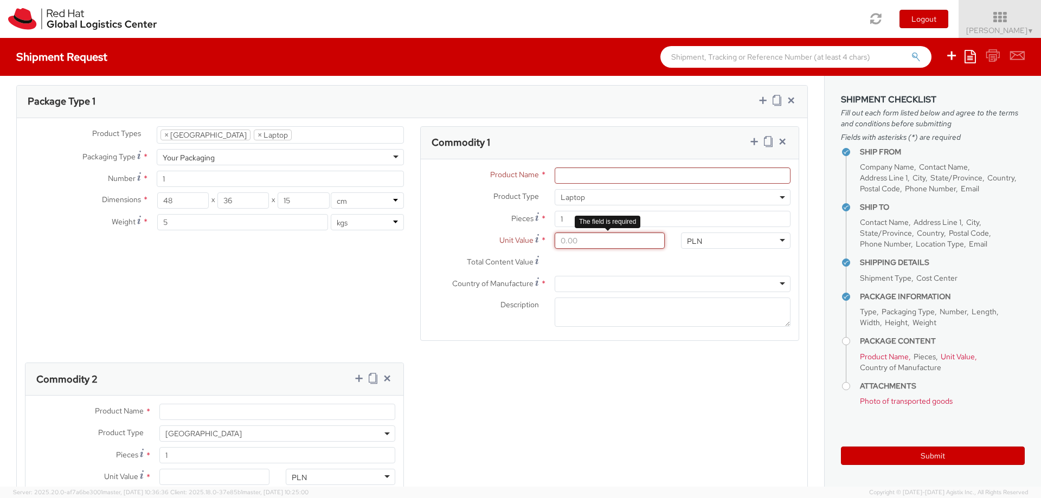
click at [571, 244] on input "Unit Value *" at bounding box center [608, 241] width 109 height 16
type input "5.00"
type input "50.00"
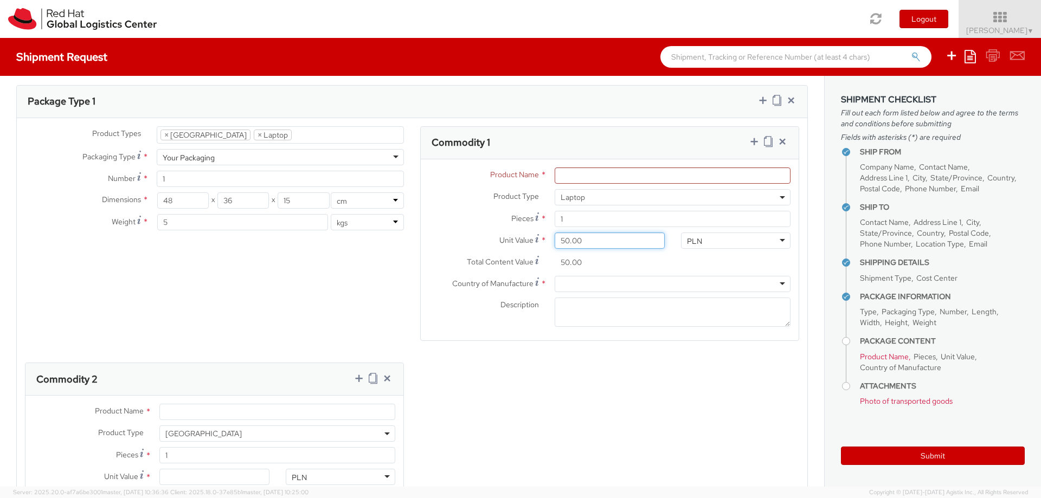
type input "500.00"
click at [654, 282] on div at bounding box center [672, 284] width 236 height 16
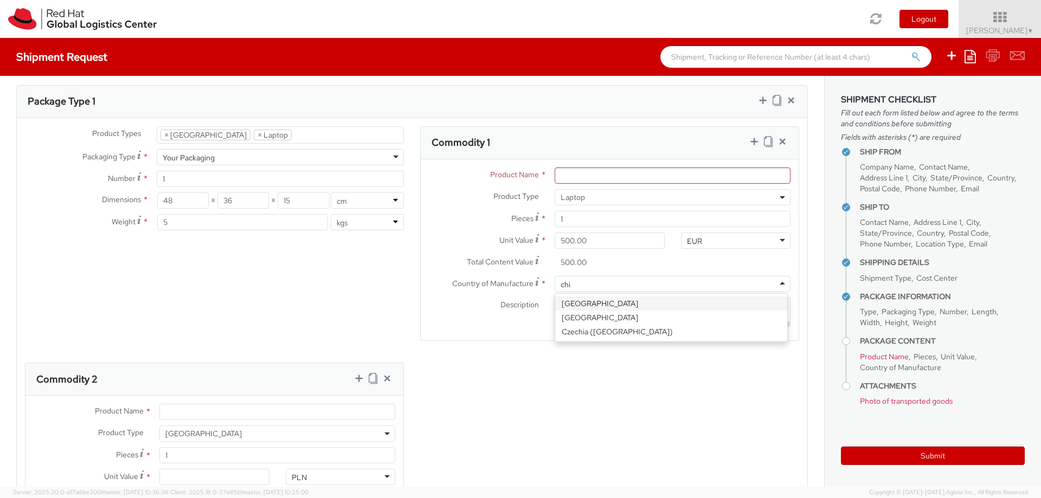
type input "chin"
click at [635, 382] on div "Product Types * Documents Docking Station Laptop Monitor Other Hardware Server …" at bounding box center [412, 358] width 790 height 465
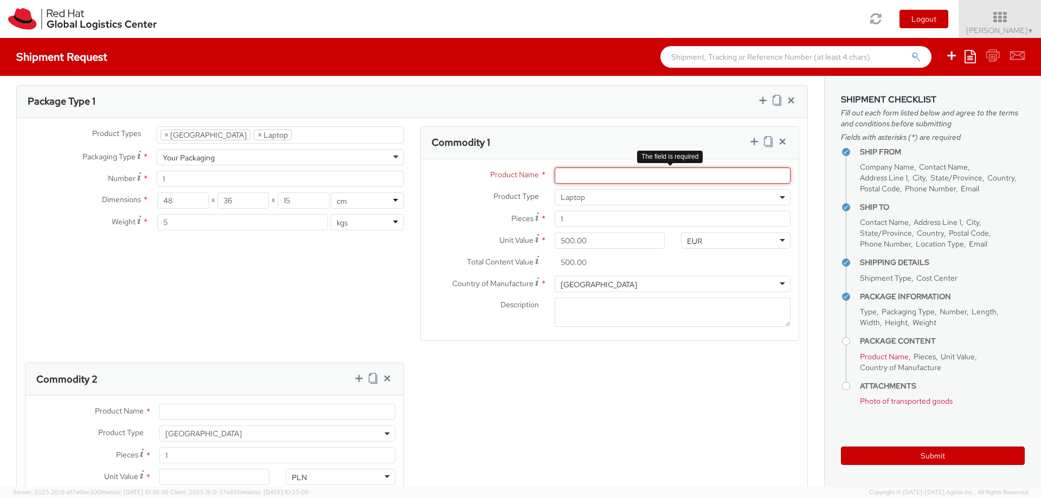
click at [625, 175] on input "Product Name *" at bounding box center [672, 175] width 236 height 16
paste input "Lenovo P1"
type input "Lenovo P1"
click at [647, 375] on div "Product Types * Documents Docking Station Laptop Monitor Other Hardware Server …" at bounding box center [412, 358] width 790 height 465
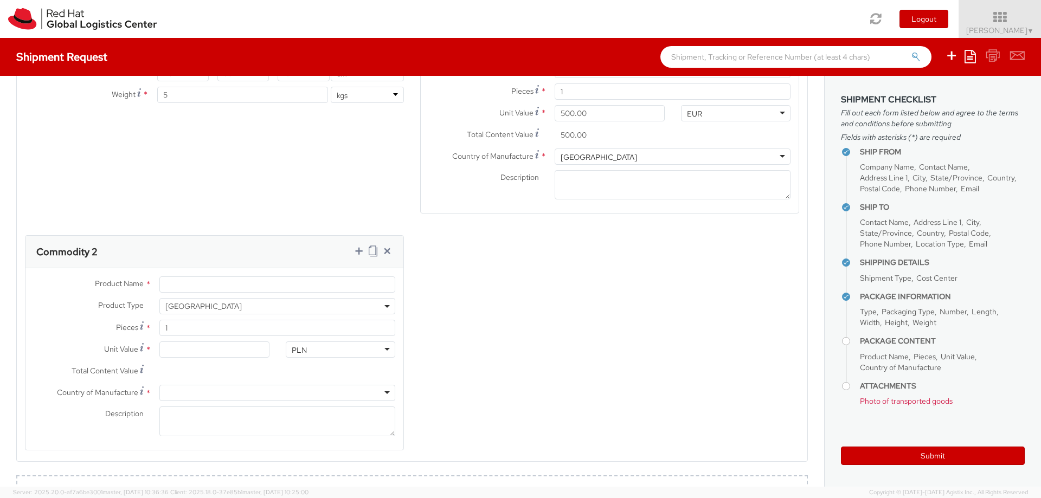
scroll to position [650, 0]
click at [221, 283] on input "Product Name *" at bounding box center [277, 282] width 236 height 16
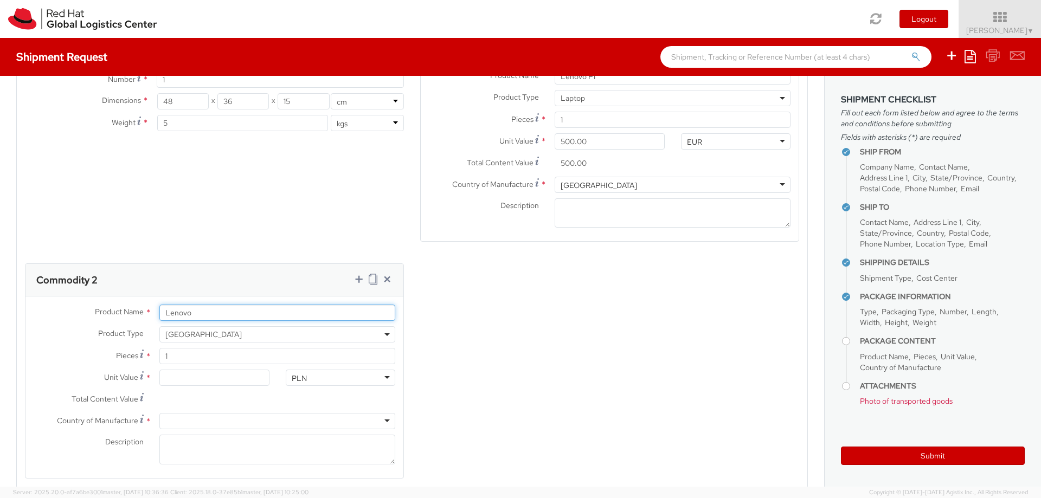
scroll to position [715, 0]
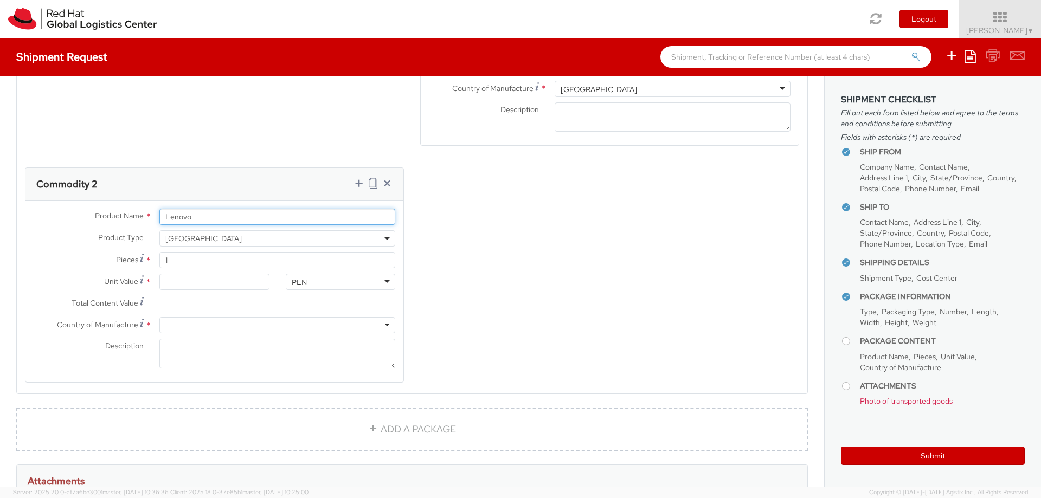
type input "Lenovo"
click at [217, 280] on input "Unit Value *" at bounding box center [213, 282] width 109 height 16
type input "1.00"
type input "10.00"
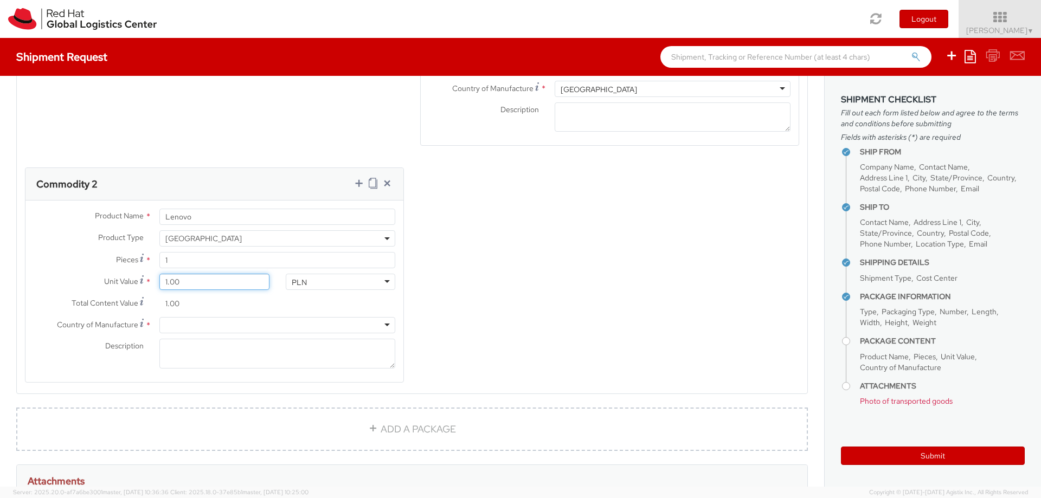
type input "10.00"
type input "100.00"
click at [232, 326] on div at bounding box center [277, 325] width 236 height 16
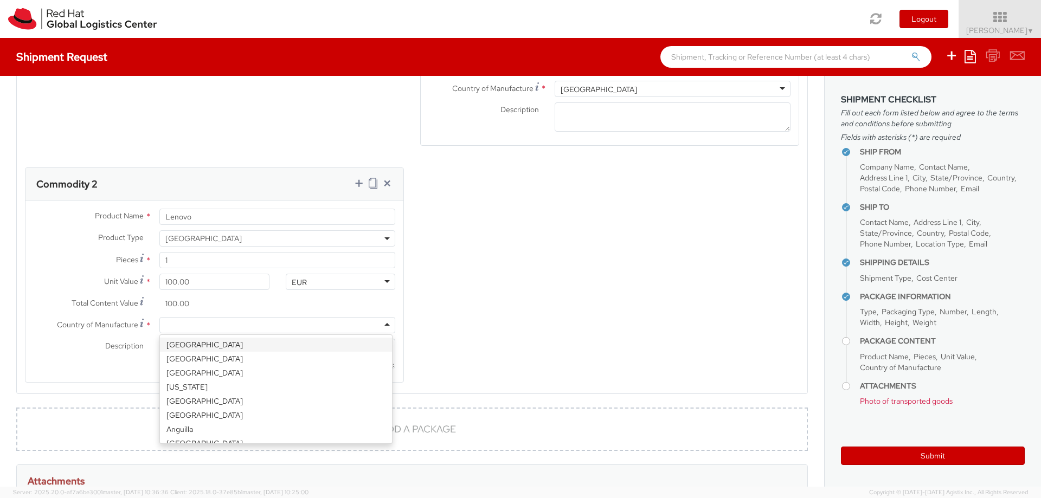
type input "c"
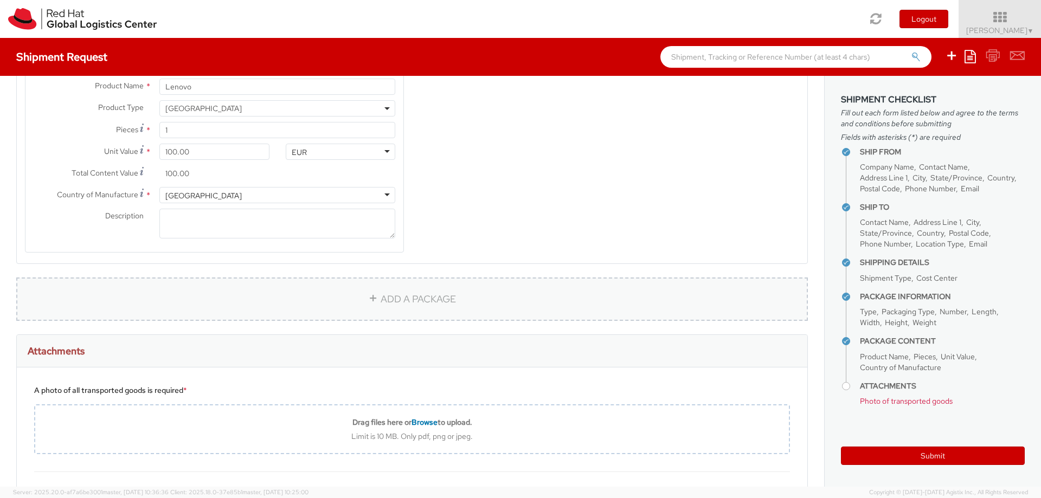
scroll to position [911, 0]
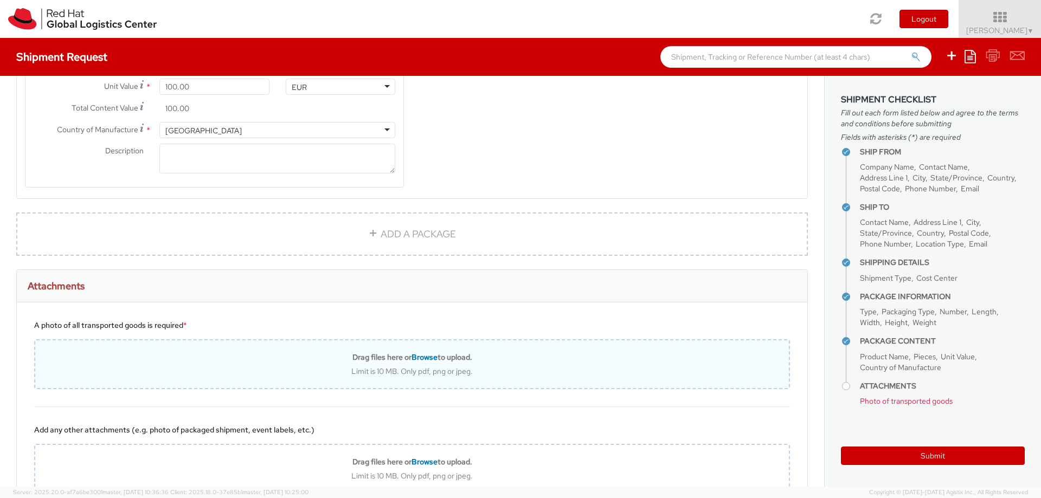
click at [421, 357] on span "Browse" at bounding box center [424, 357] width 26 height 10
type input "C:\fakepath\packaging.jpg"
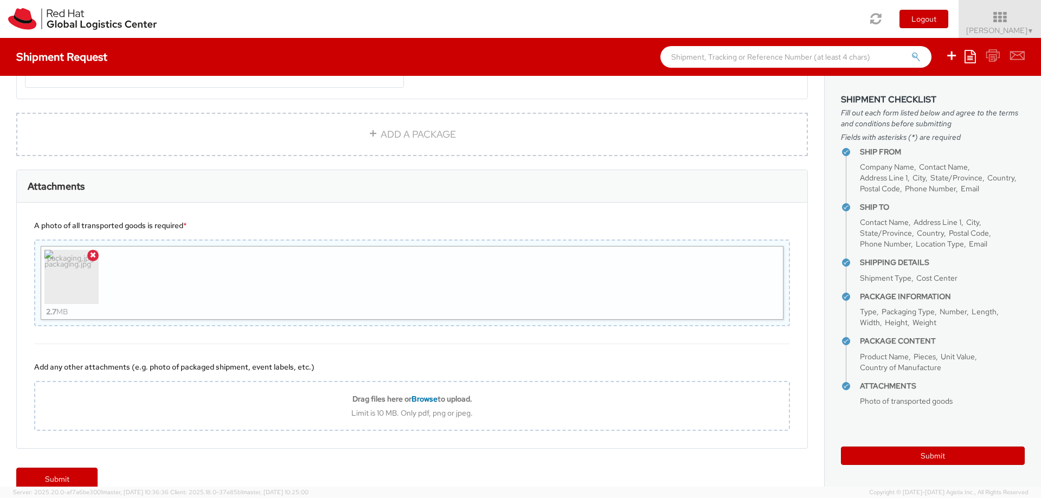
scroll to position [1029, 0]
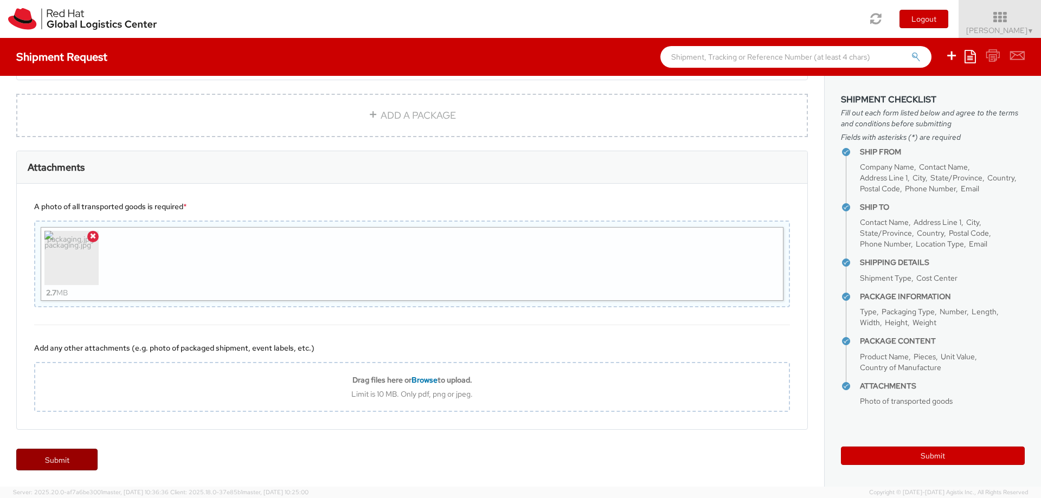
click at [72, 460] on link "Submit" at bounding box center [56, 460] width 81 height 22
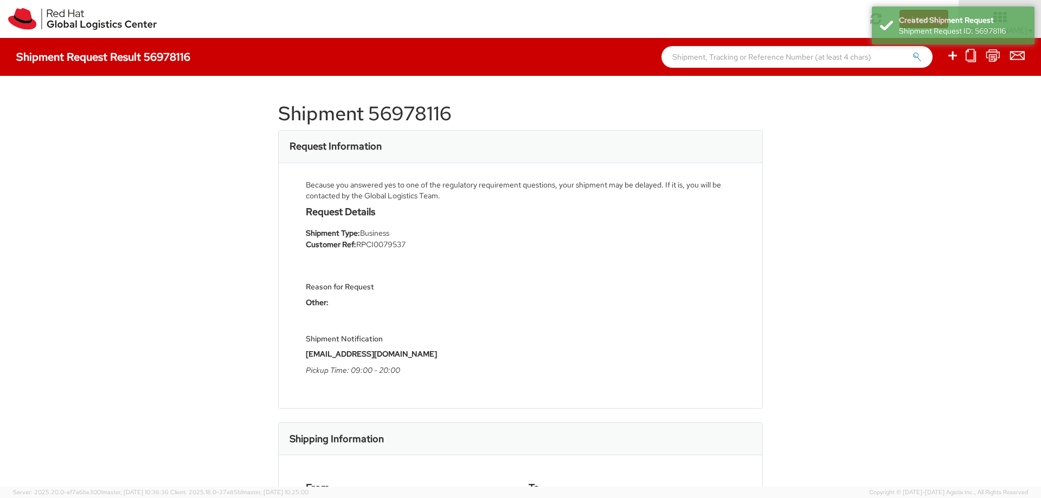
click at [415, 108] on h1 "Shipment 56978116" at bounding box center [520, 114] width 485 height 22
copy h1 "56978116"
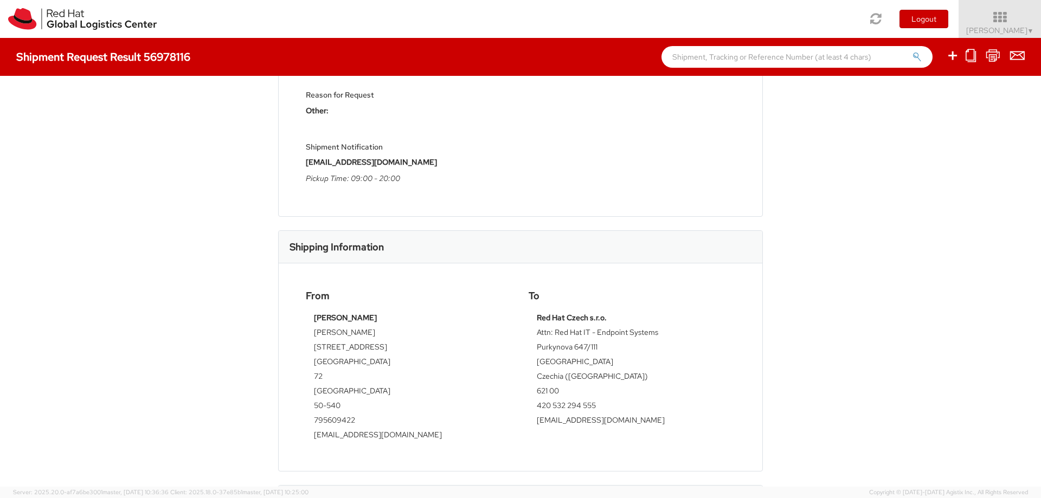
scroll to position [325, 0]
